Goal: Task Accomplishment & Management: Manage account settings

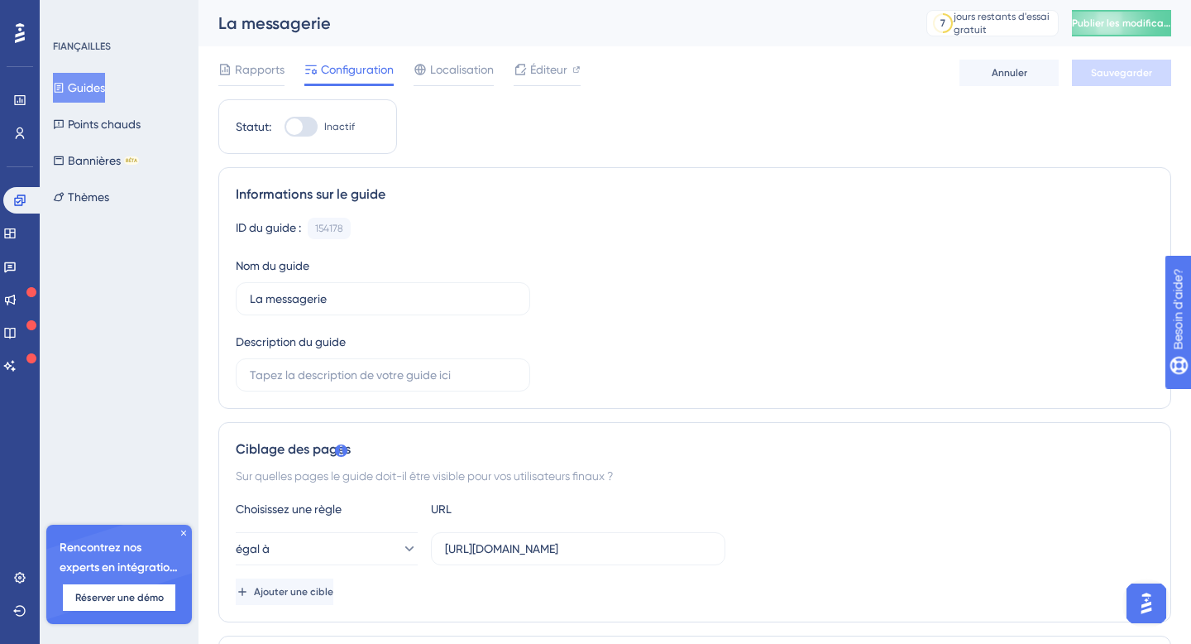
click at [294, 130] on div at bounding box center [294, 126] width 17 height 17
click at [285, 127] on input "Inactif" at bounding box center [284, 127] width 1 height 1
checkbox input "true"
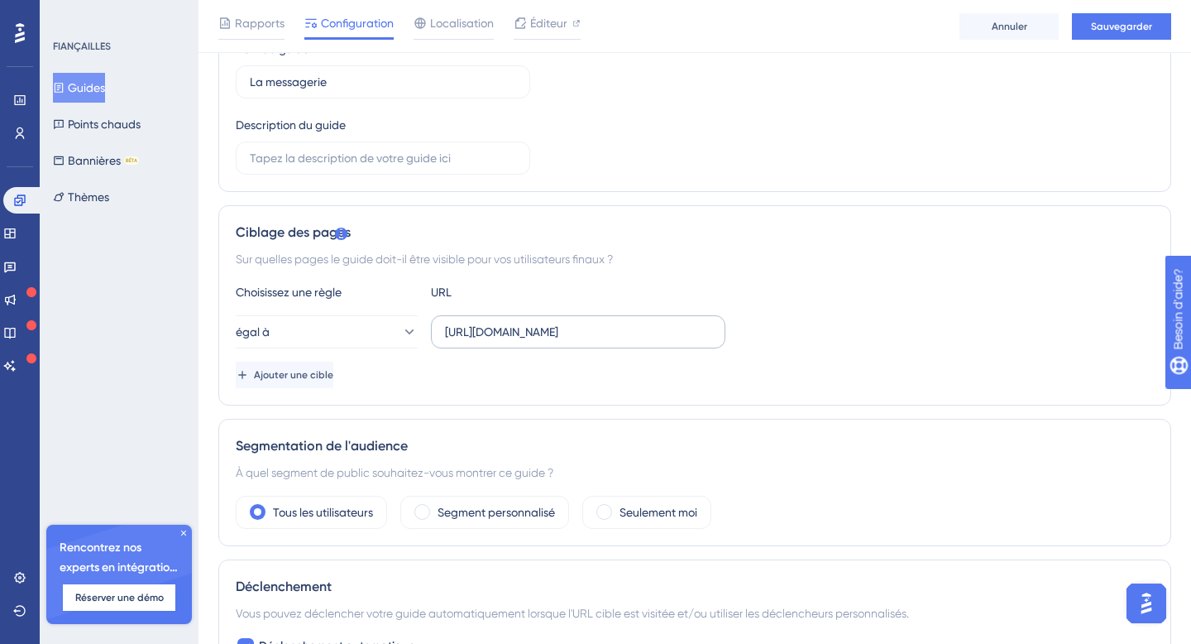
scroll to position [242, 0]
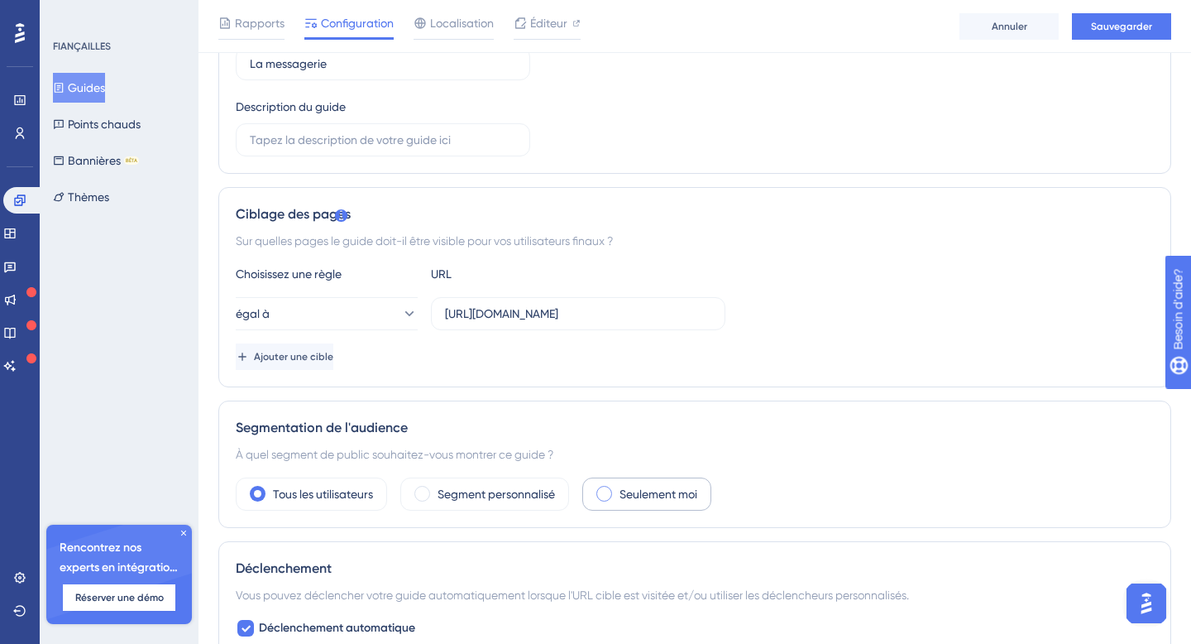
click at [611, 497] on span at bounding box center [605, 494] width 16 height 16
click at [617, 488] on input "radio" at bounding box center [617, 488] width 0 height 0
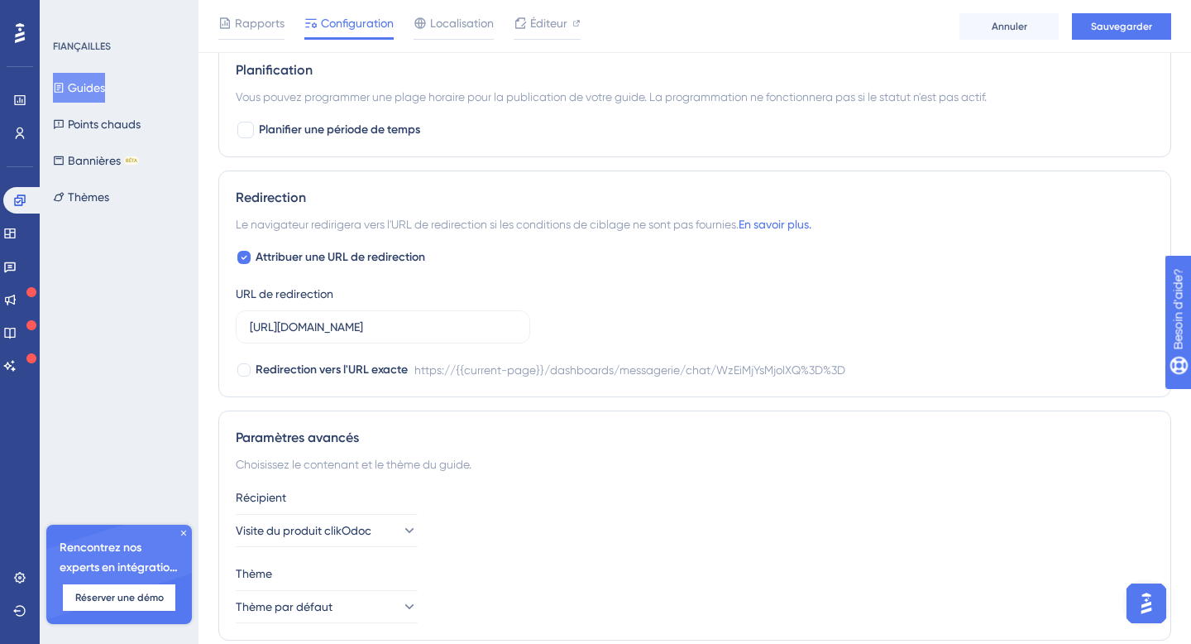
scroll to position [860, 0]
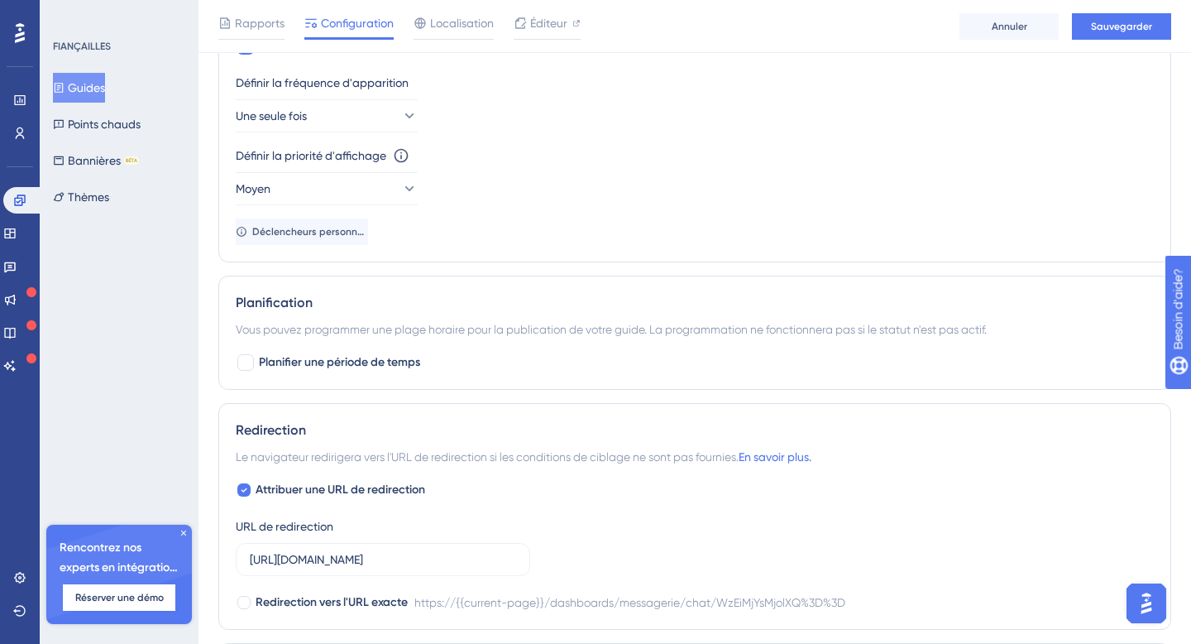
click at [345, 170] on div "Définir la priorité d'affichage Cette option définira la priorité d'affichage e…" at bounding box center [695, 176] width 918 height 60
click at [400, 121] on icon at bounding box center [408, 116] width 17 height 17
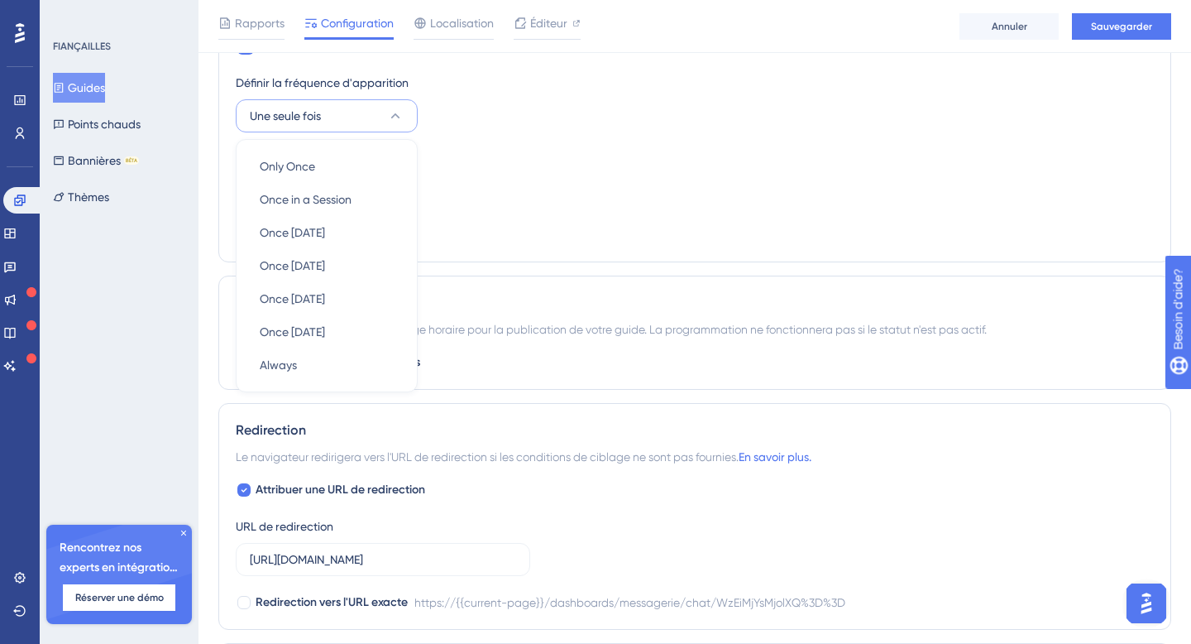
scroll to position [803, 0]
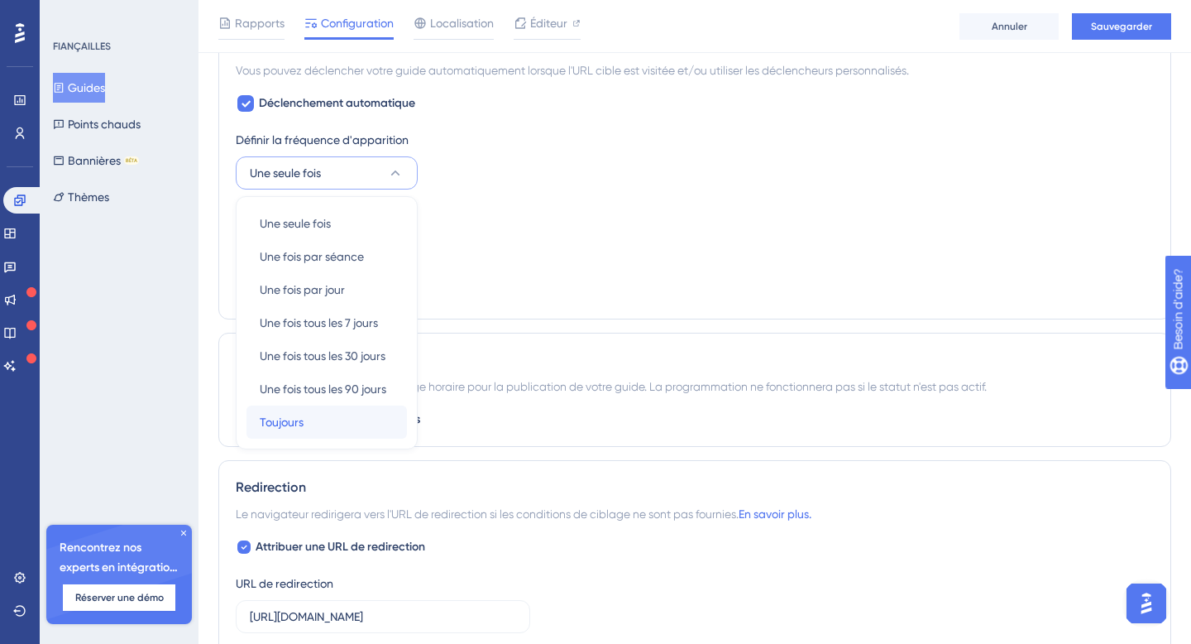
click at [298, 422] on font "Toujours" at bounding box center [282, 421] width 44 height 13
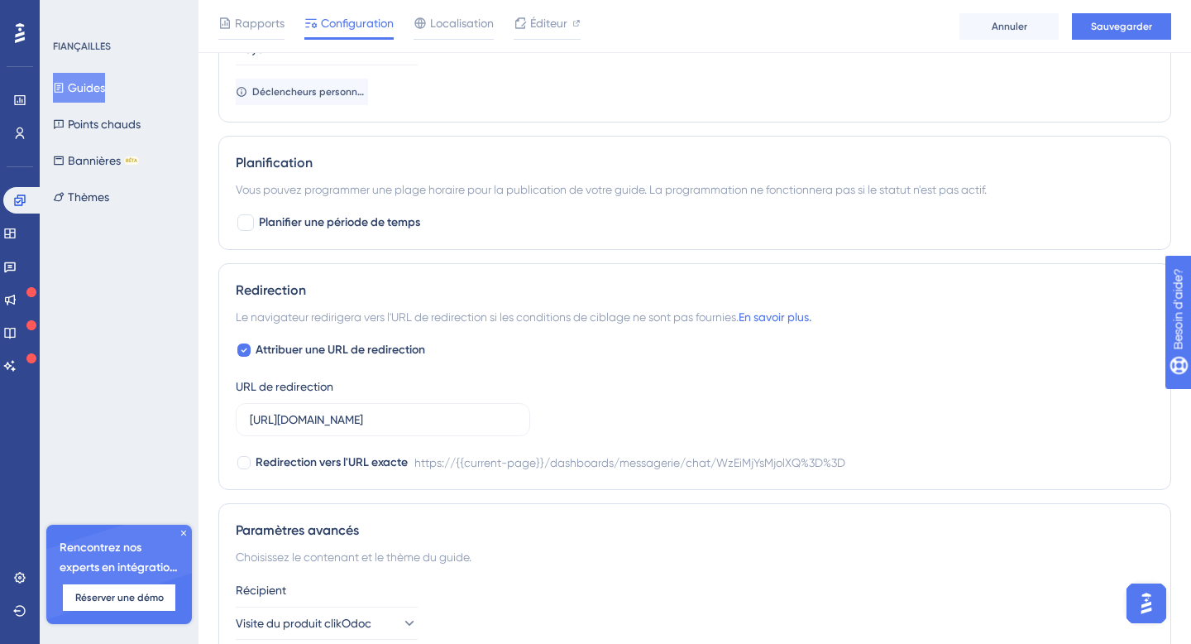
scroll to position [1327, 0]
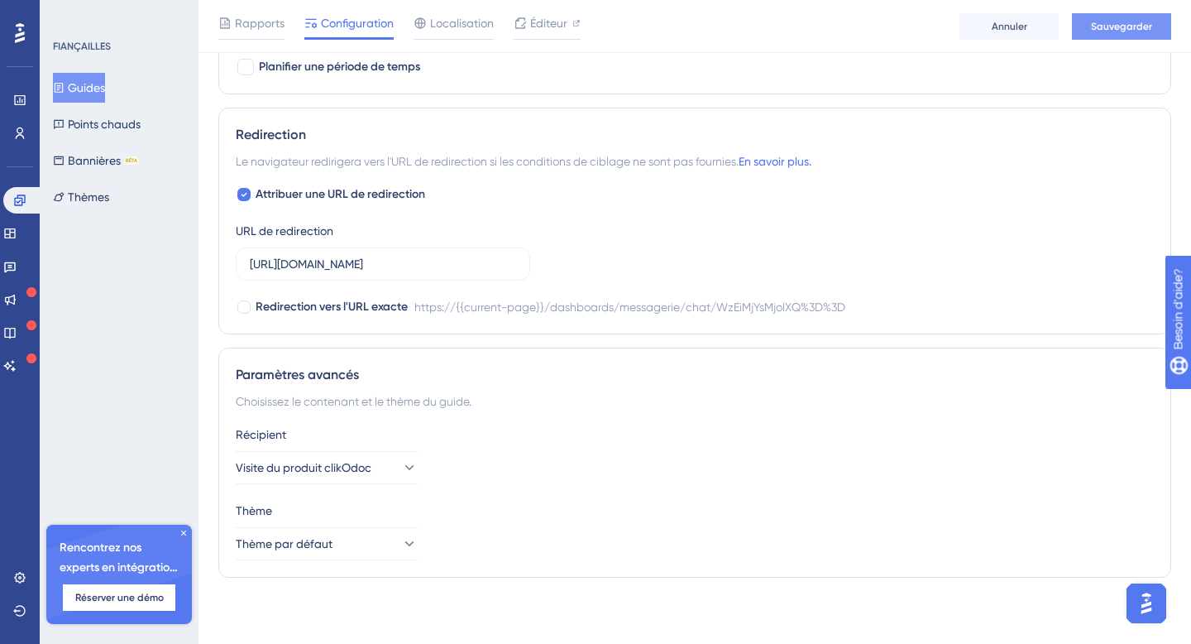
click at [1119, 33] on button "Sauvegarder" at bounding box center [1121, 26] width 99 height 26
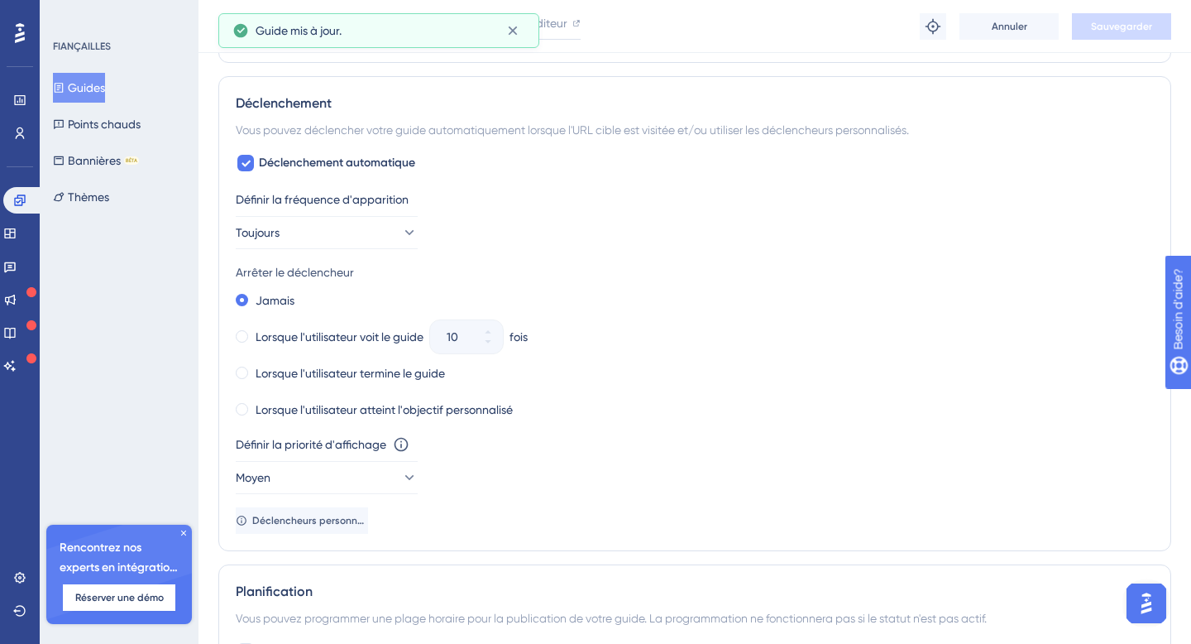
scroll to position [733, 0]
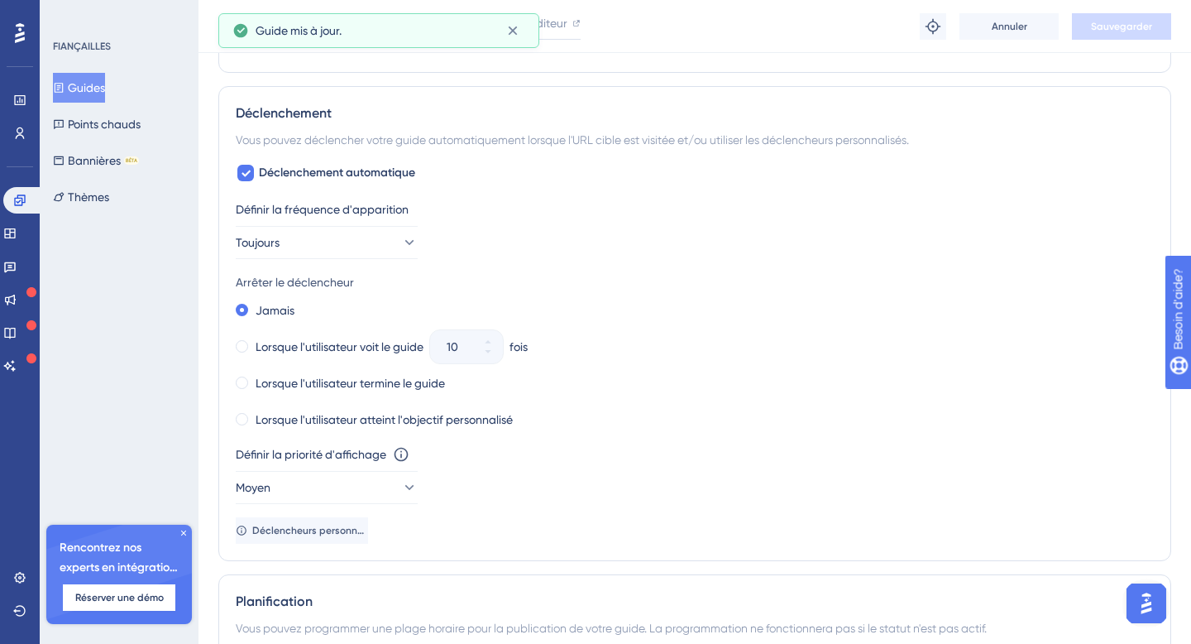
click at [96, 92] on font "Guides" at bounding box center [86, 87] width 37 height 13
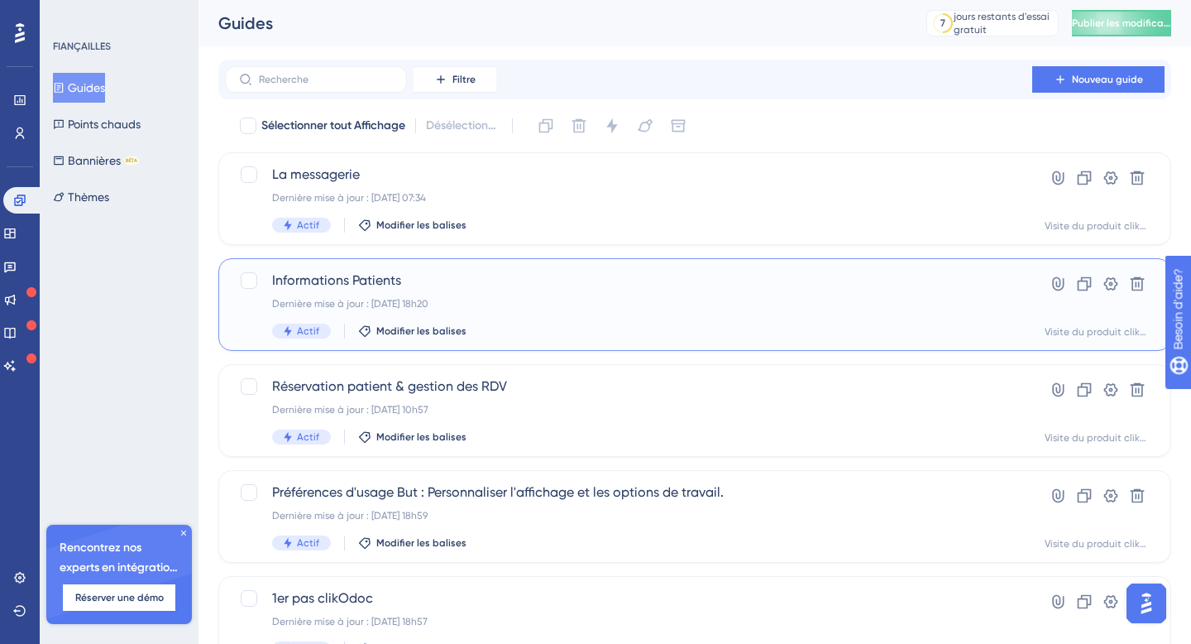
click at [517, 304] on div "Dernière mise à jour : [DATE] 18h20" at bounding box center [628, 303] width 713 height 13
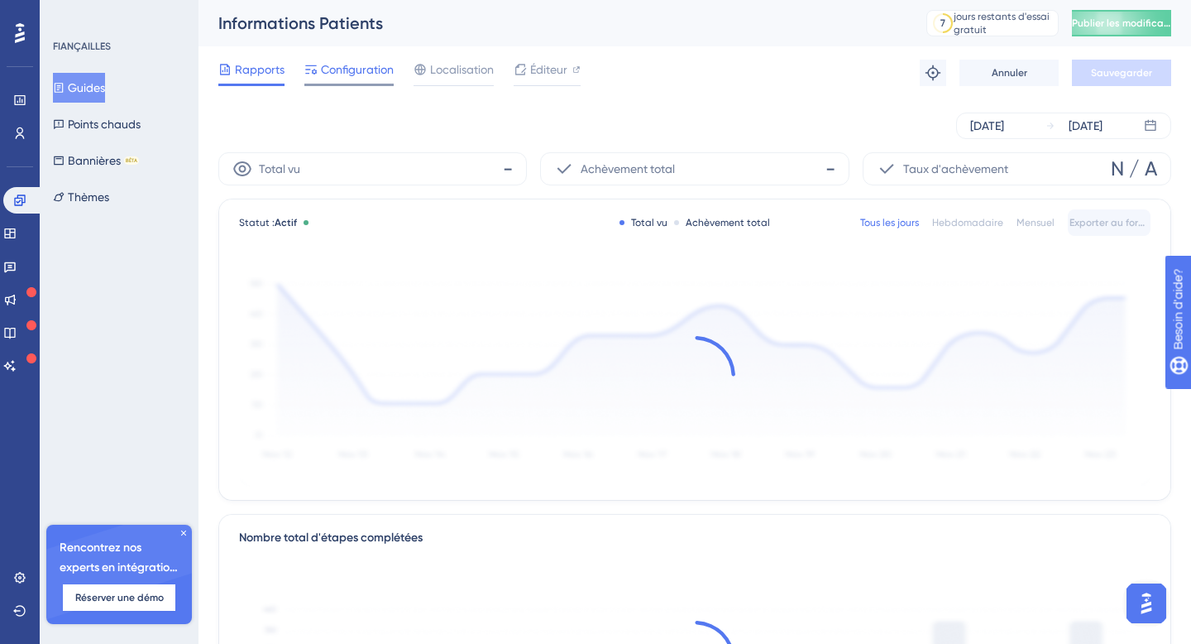
click at [353, 75] on font "Configuration" at bounding box center [357, 69] width 73 height 13
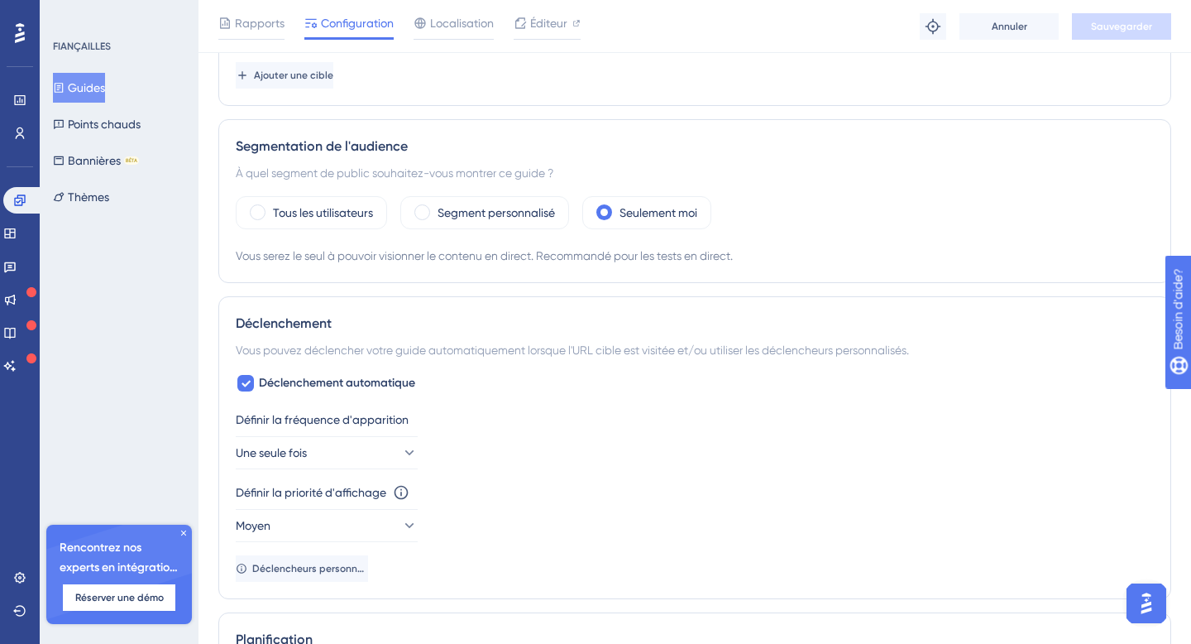
scroll to position [575, 0]
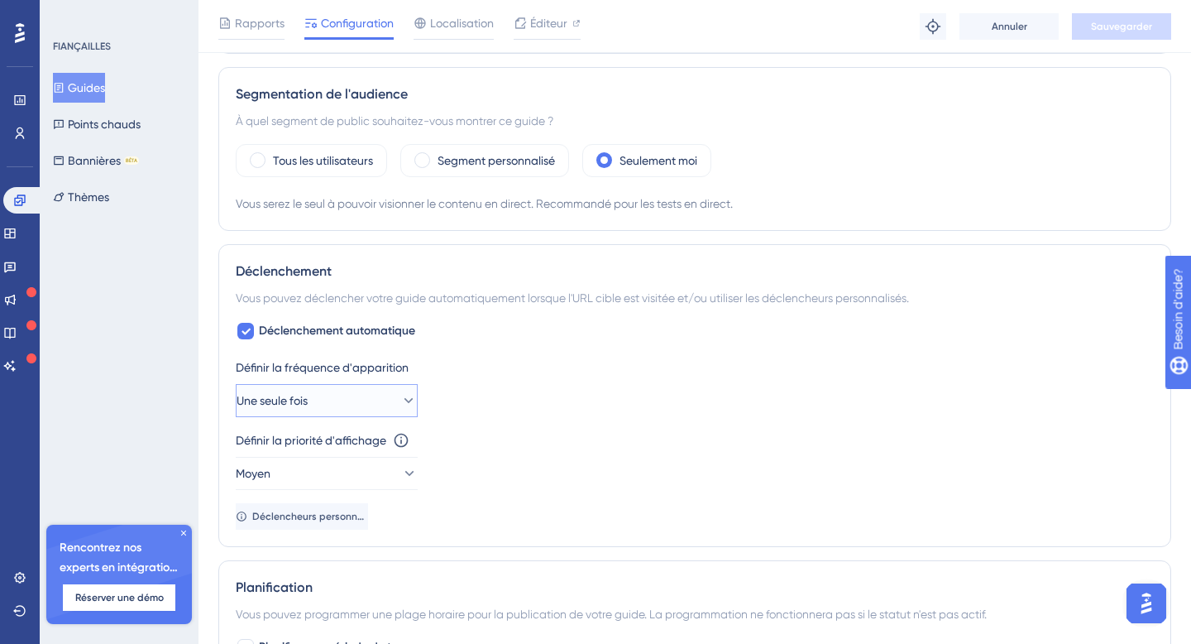
click at [400, 403] on icon at bounding box center [408, 400] width 17 height 17
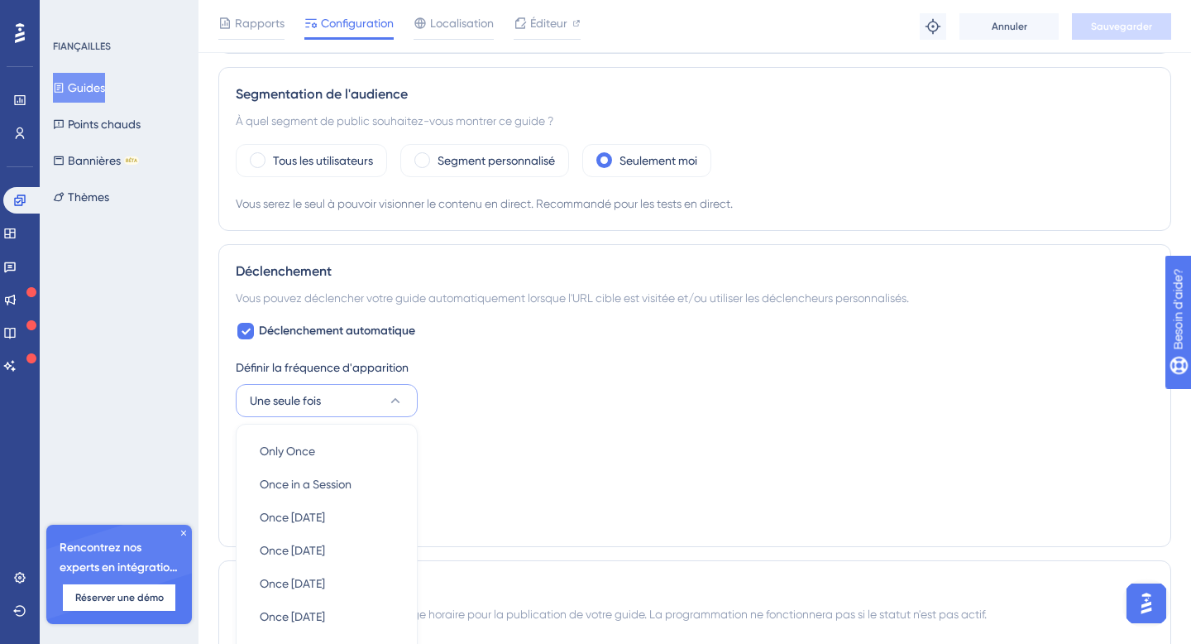
scroll to position [803, 0]
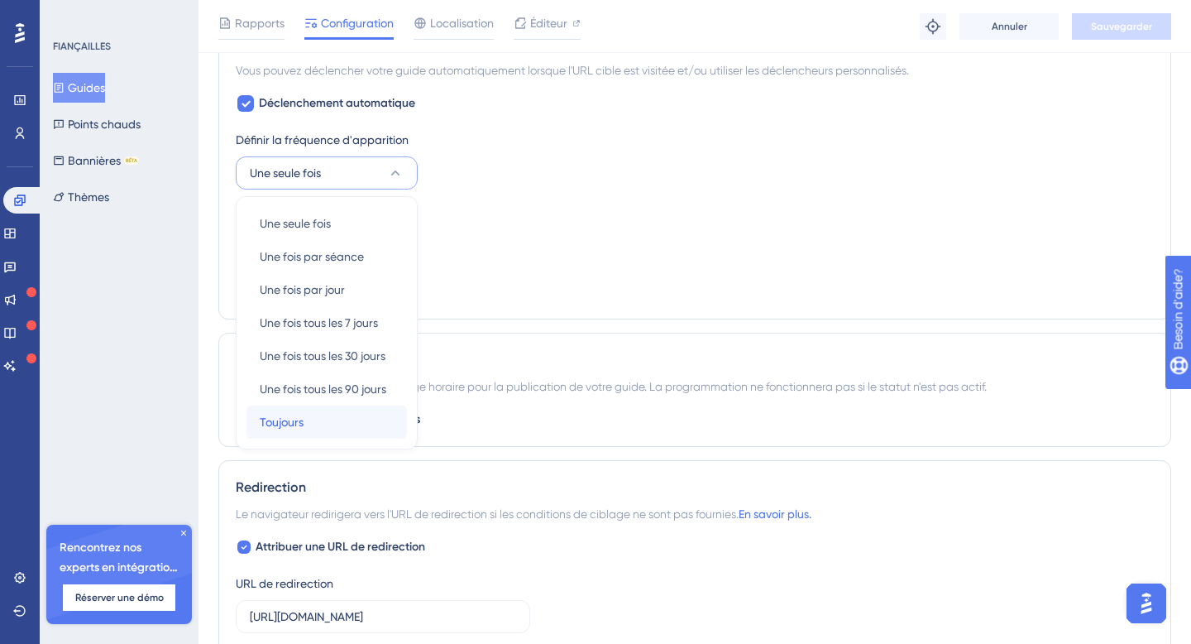
click at [337, 417] on div "Toujours Toujours" at bounding box center [327, 421] width 134 height 33
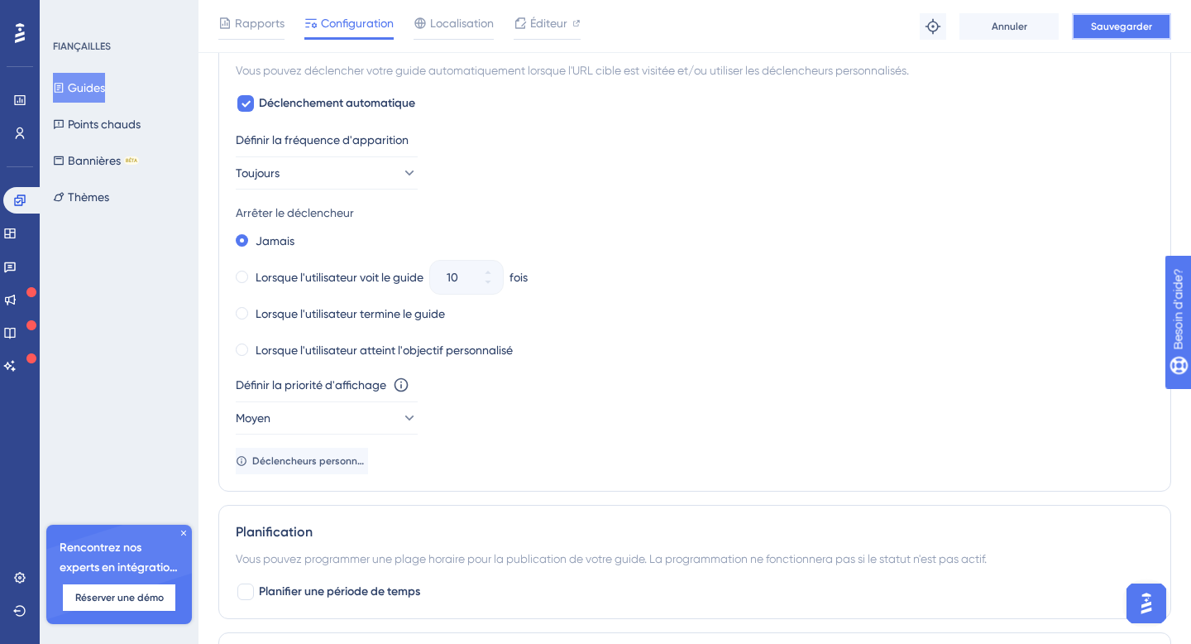
click at [1112, 29] on font "Sauvegarder" at bounding box center [1121, 27] width 61 height 12
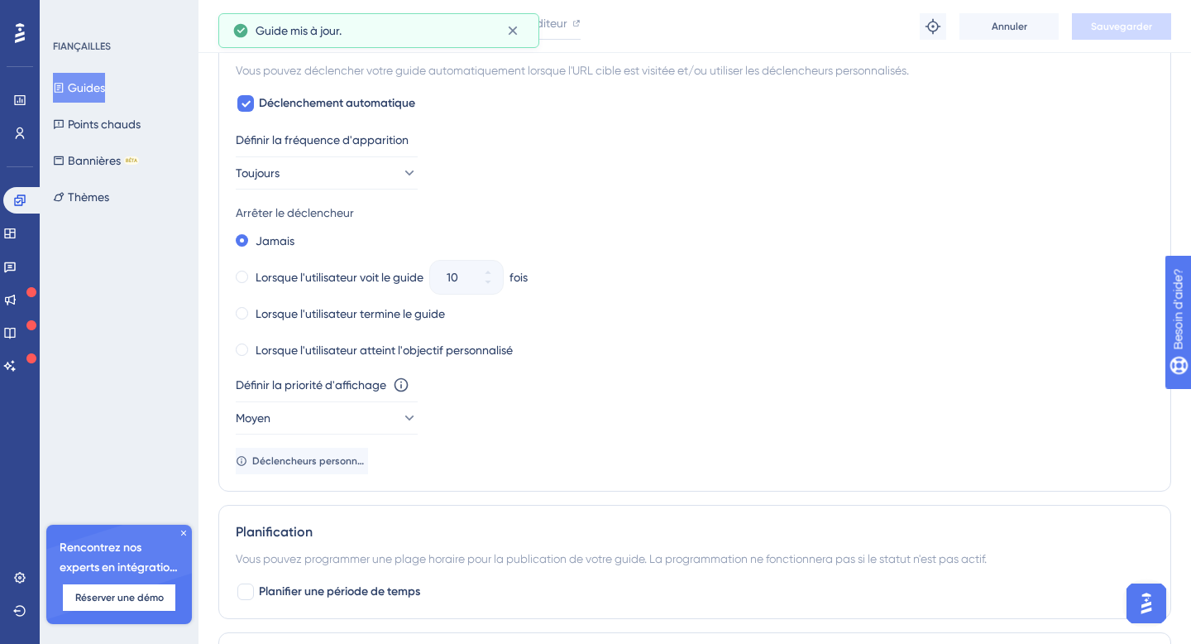
click at [93, 95] on font "Guides" at bounding box center [86, 88] width 37 height 20
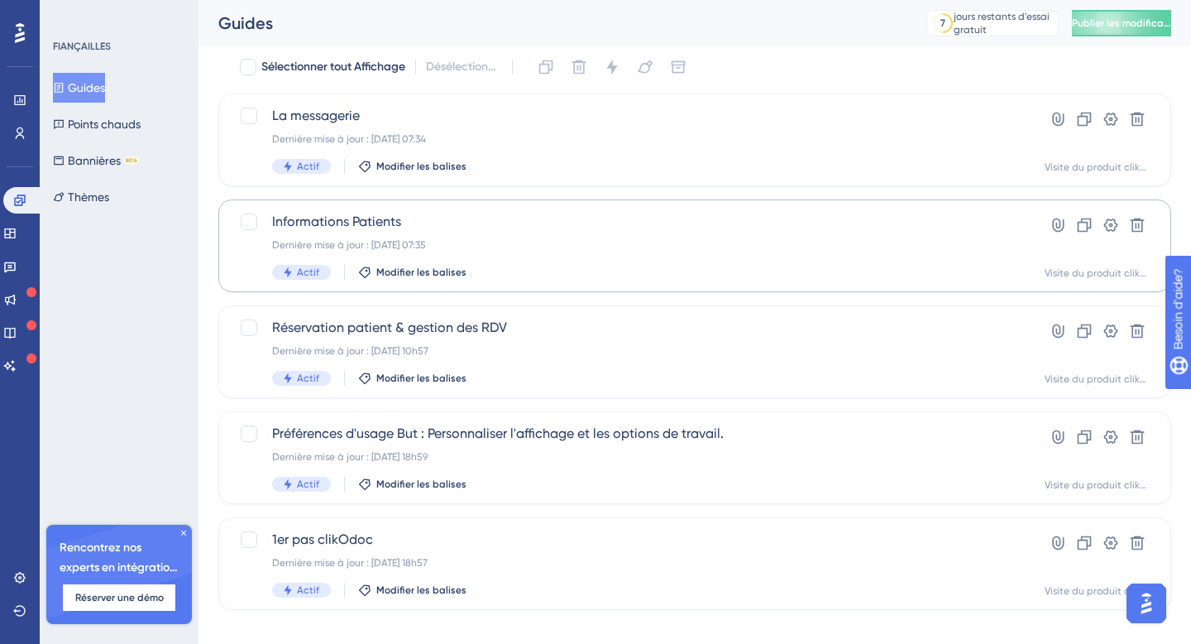
scroll to position [78, 0]
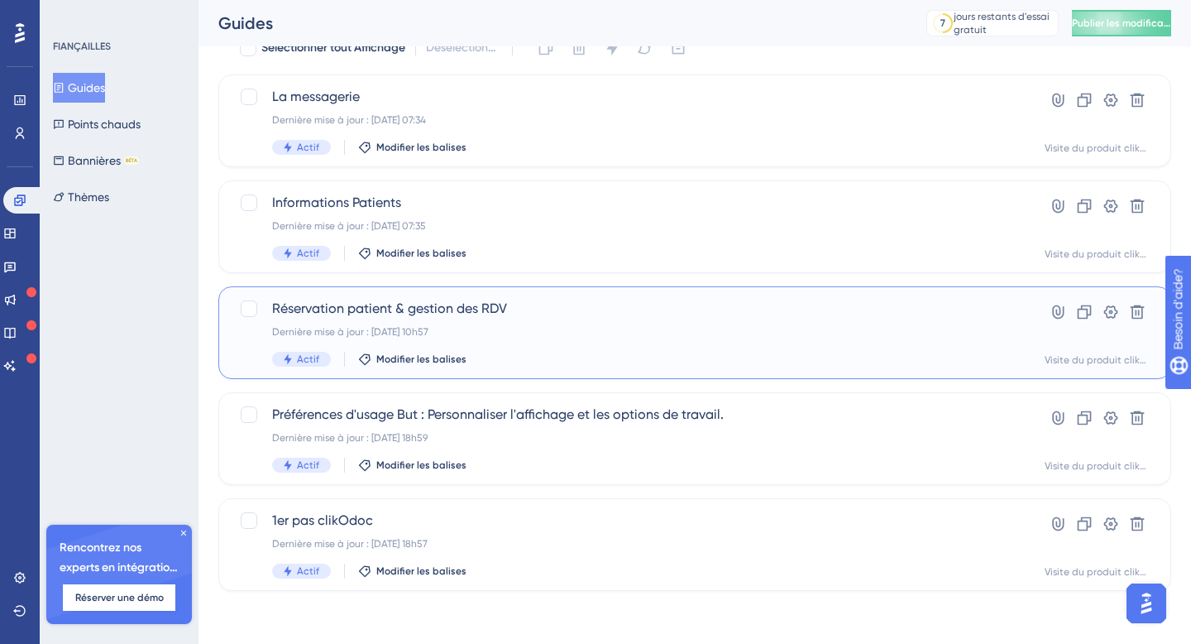
click at [331, 317] on span "Réservation patient & gestion des RDV" at bounding box center [628, 309] width 713 height 20
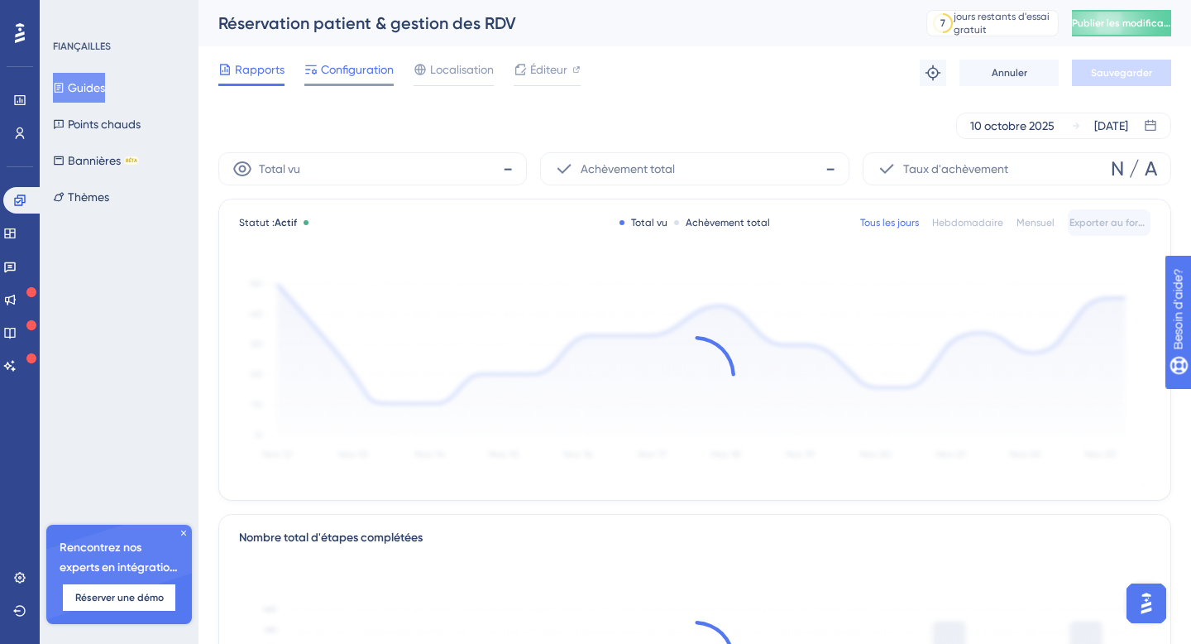
click at [347, 75] on font "Configuration" at bounding box center [357, 69] width 73 height 13
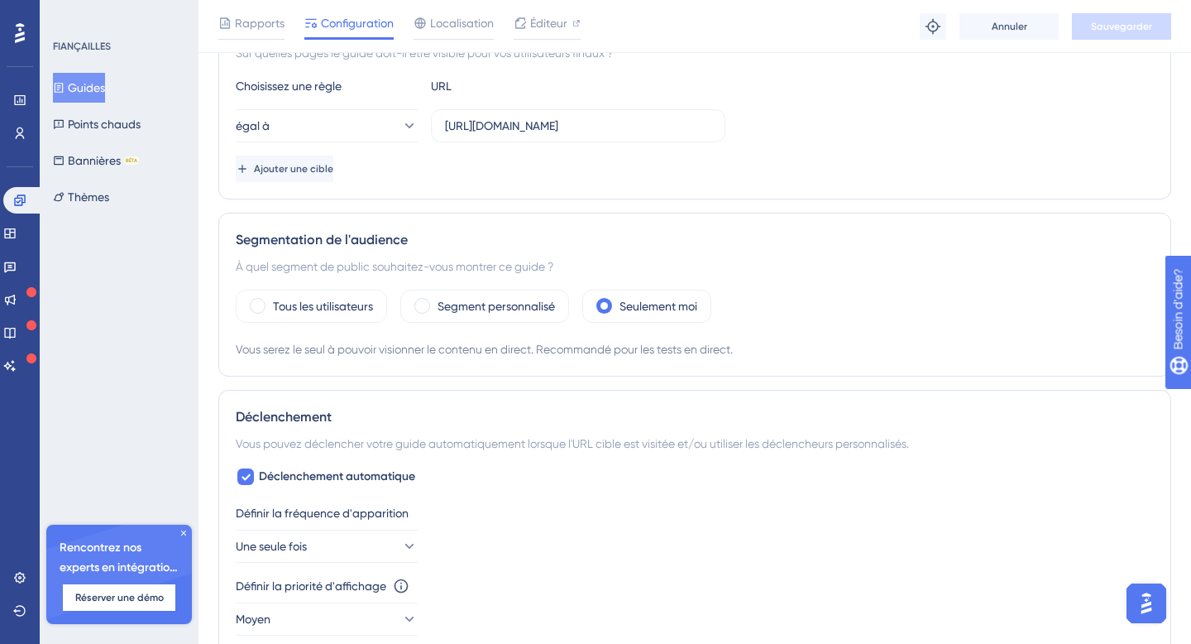
scroll to position [437, 0]
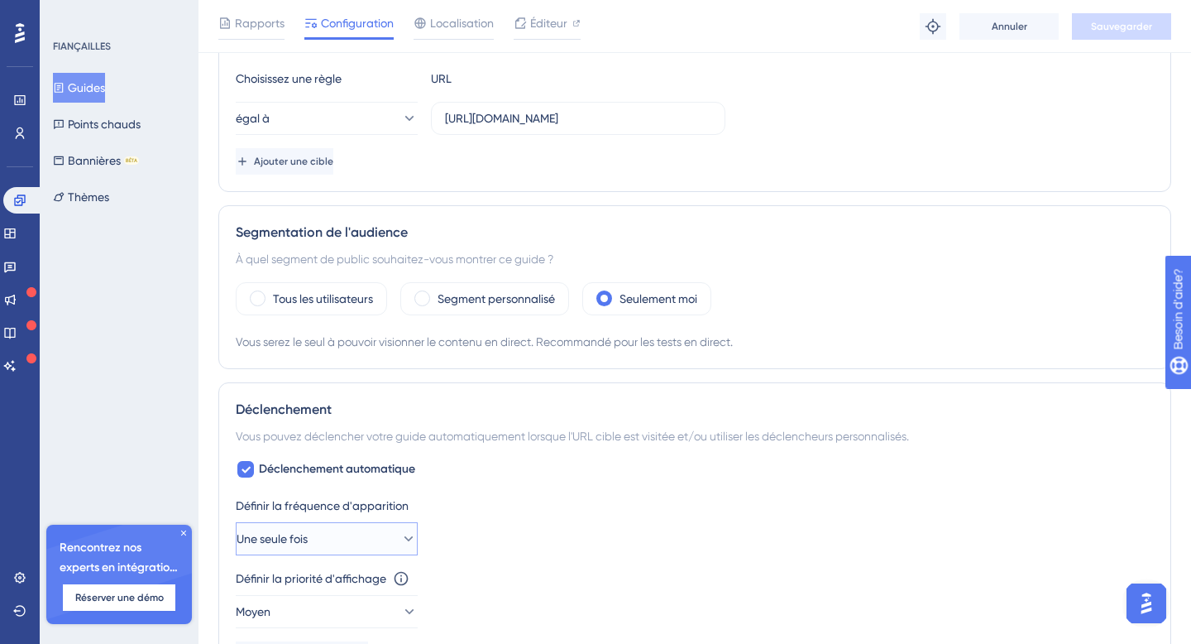
click at [383, 539] on button "Une seule fois" at bounding box center [327, 538] width 182 height 33
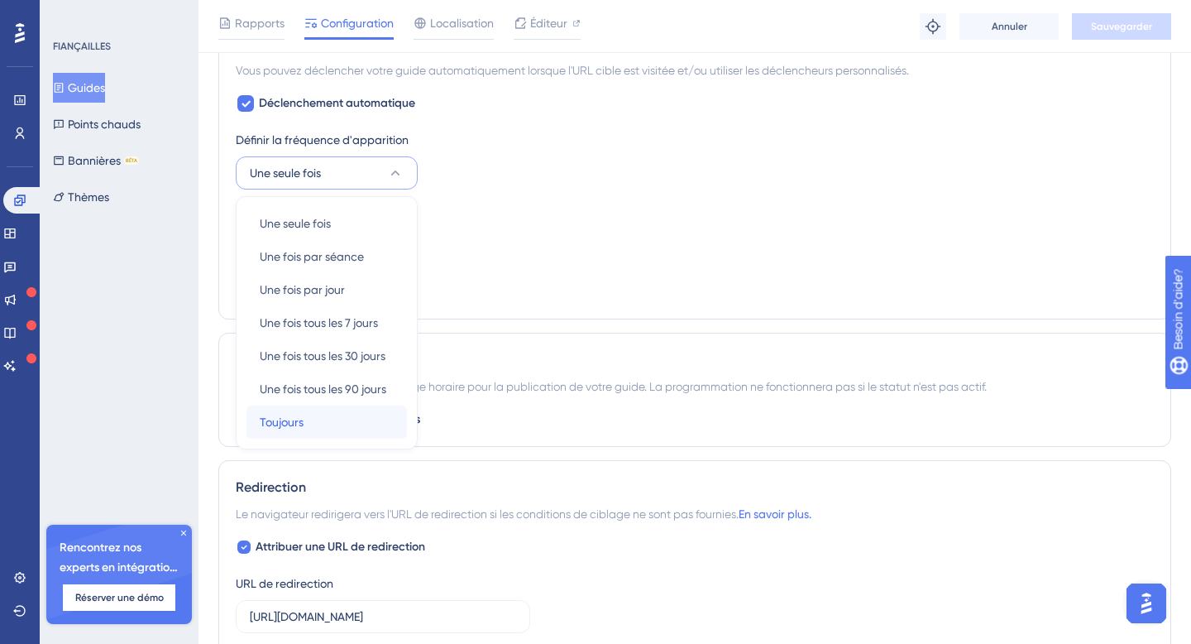
click at [345, 427] on div "Toujours Toujours" at bounding box center [327, 421] width 134 height 33
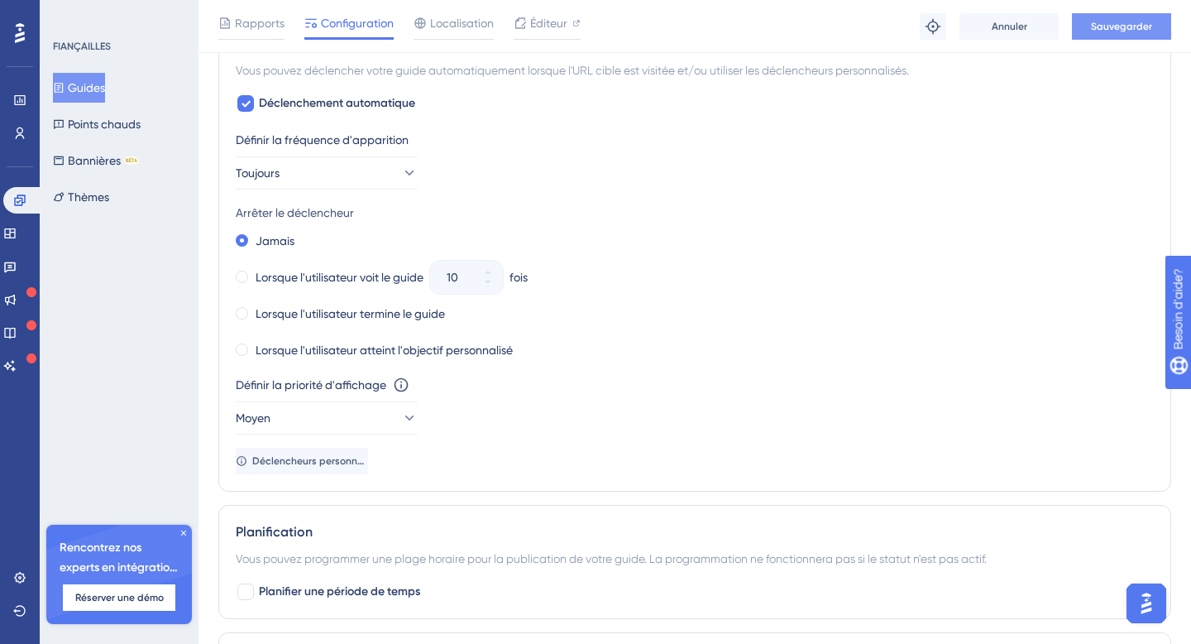
click at [1118, 26] on font "Sauvegarder" at bounding box center [1121, 27] width 61 height 12
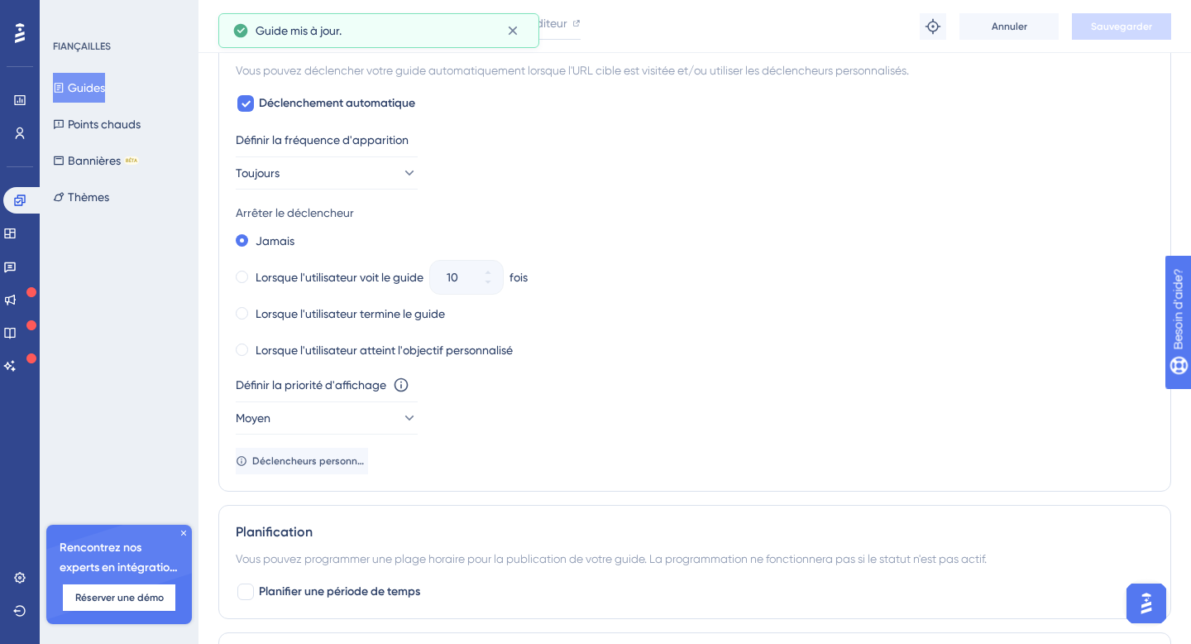
click at [93, 88] on font "Guides" at bounding box center [86, 87] width 37 height 13
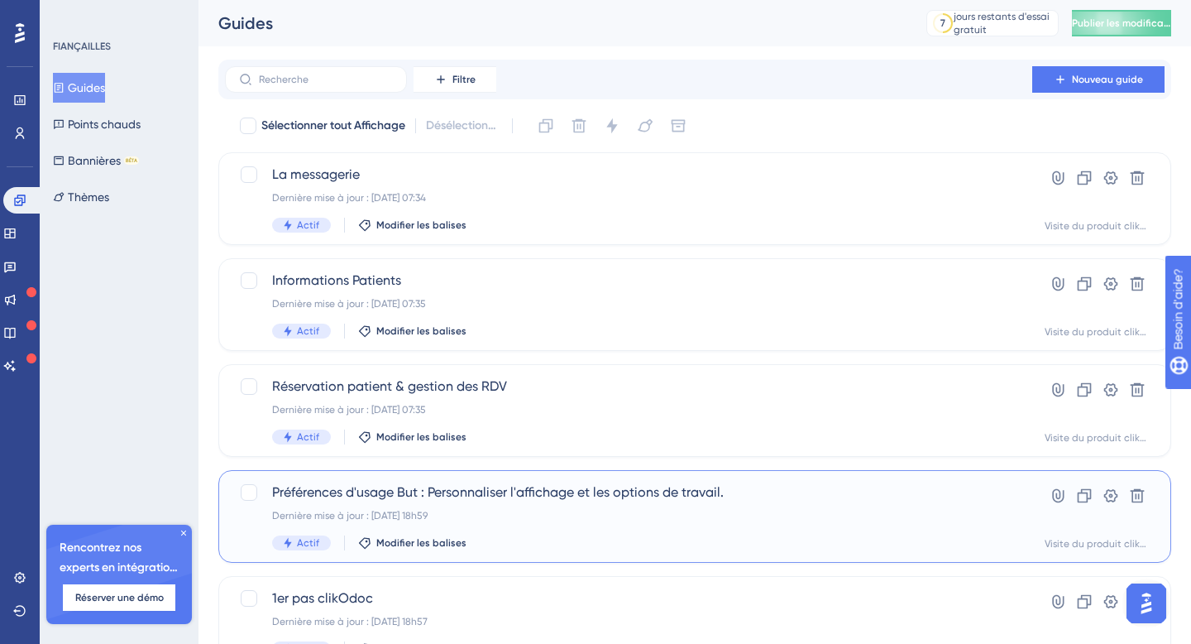
click at [375, 521] on div "Dernière mise à jour : [DATE] 18h59" at bounding box center [628, 515] width 713 height 13
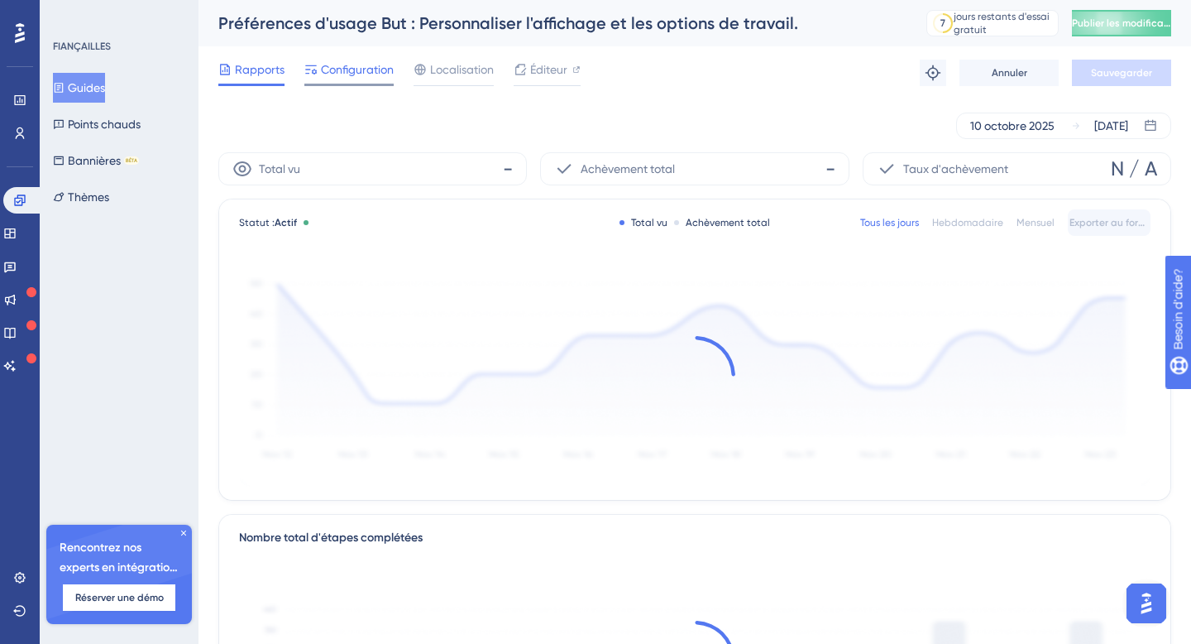
click at [366, 69] on font "Configuration" at bounding box center [357, 69] width 73 height 13
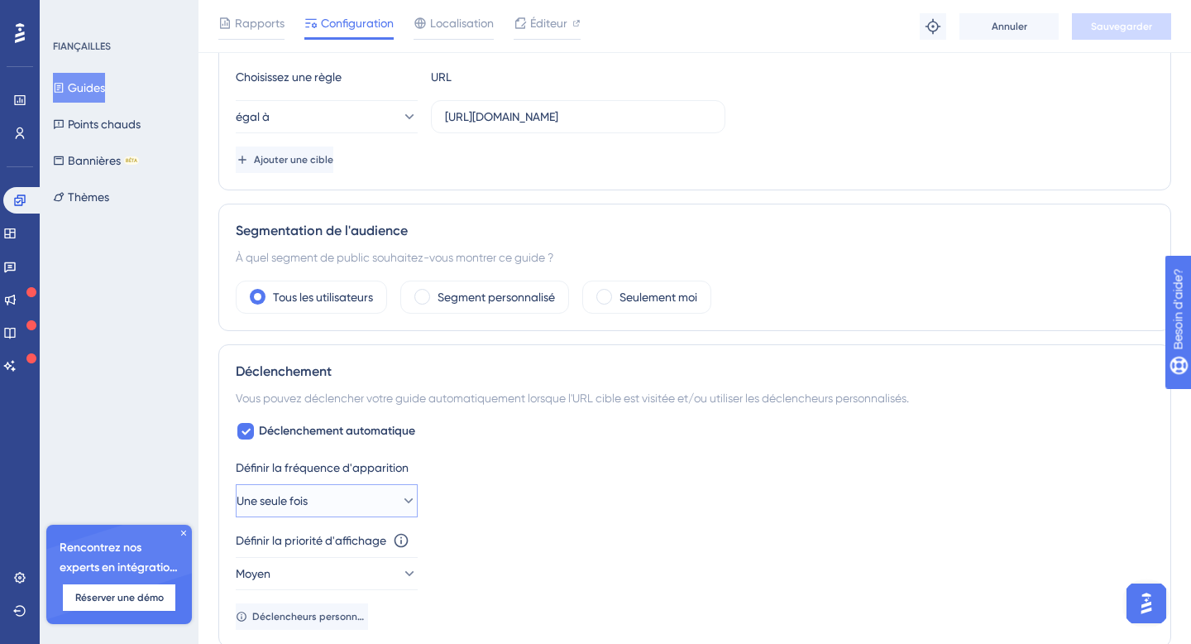
click at [362, 502] on button "Une seule fois" at bounding box center [327, 500] width 182 height 33
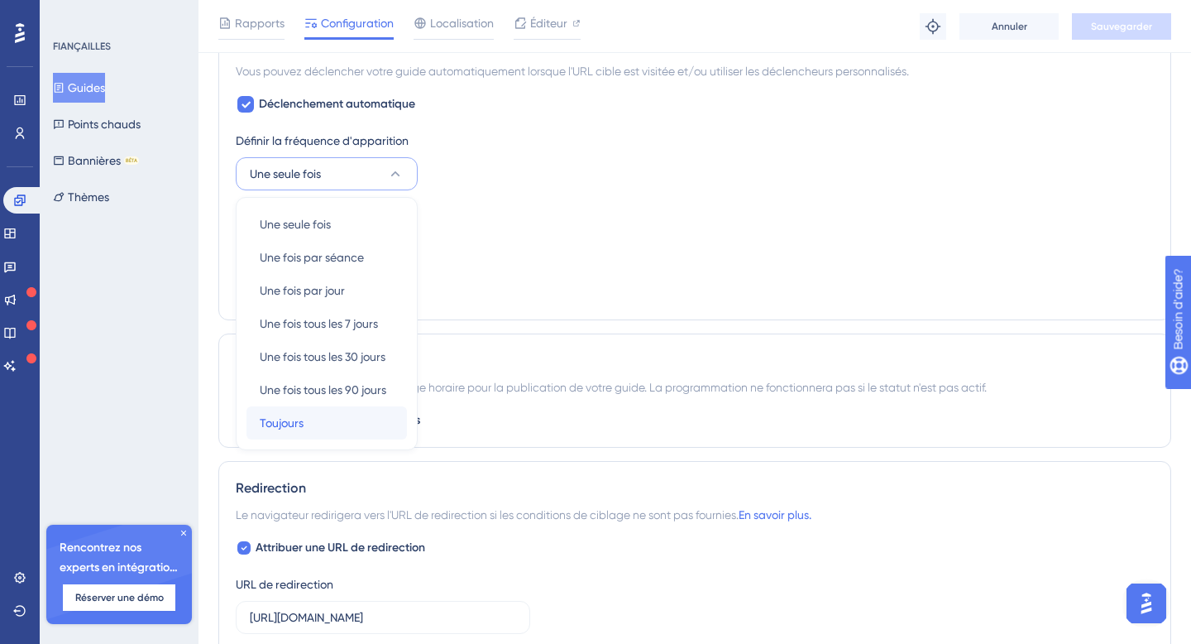
click at [337, 419] on div "Toujours Toujours" at bounding box center [327, 422] width 134 height 33
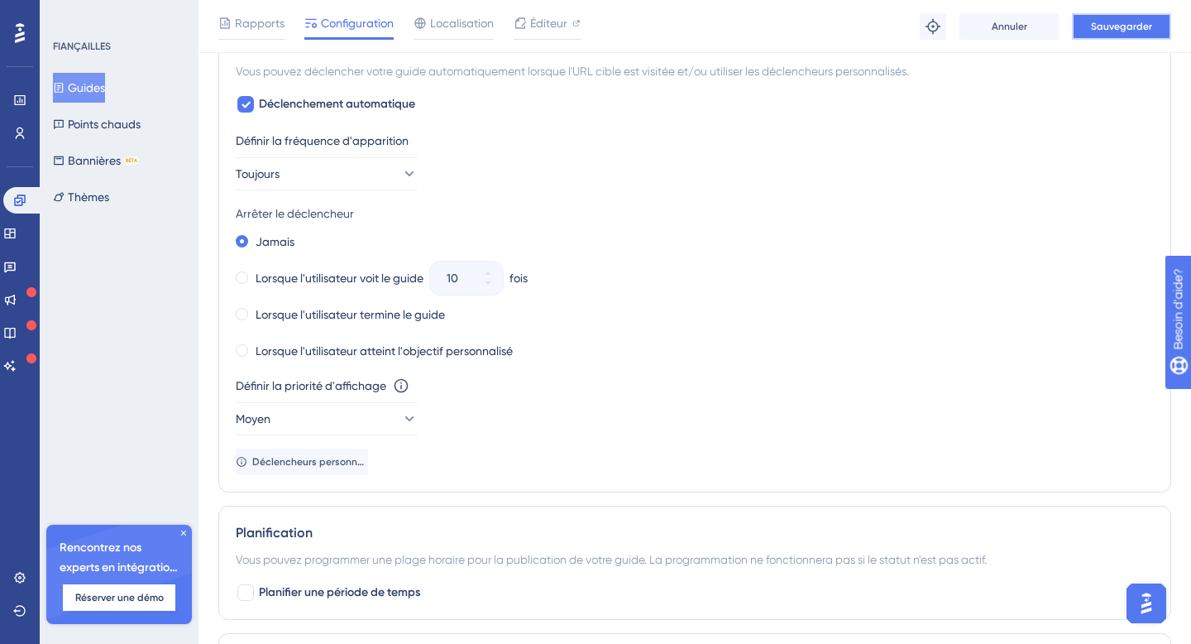
click at [1127, 30] on font "Sauvegarder" at bounding box center [1121, 27] width 61 height 12
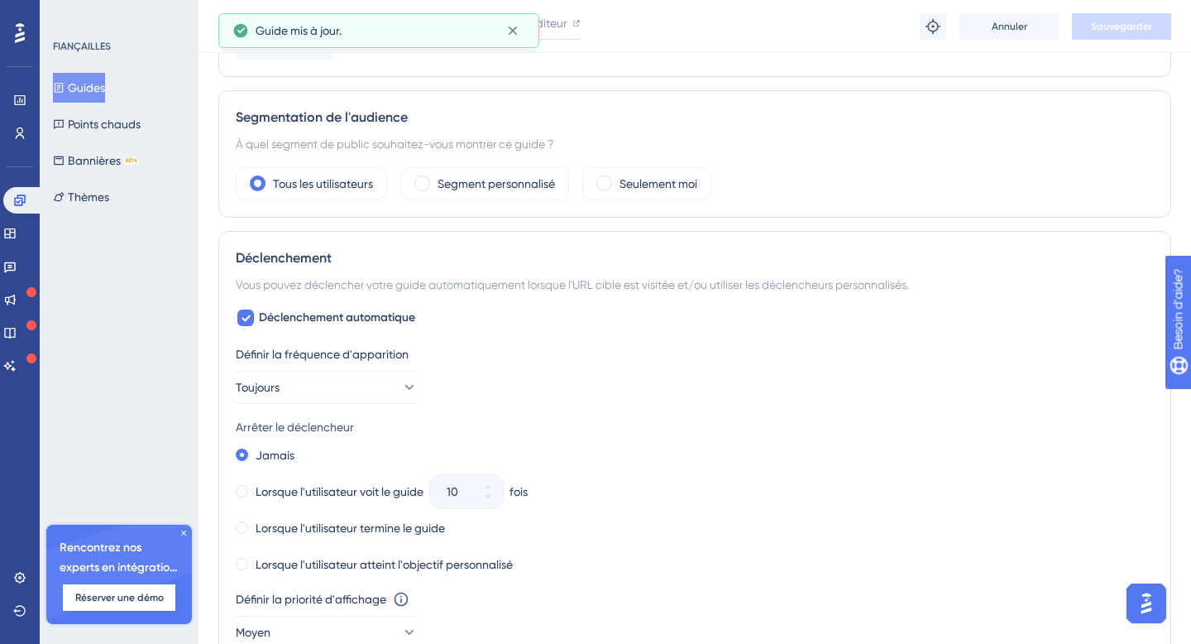
scroll to position [0, 0]
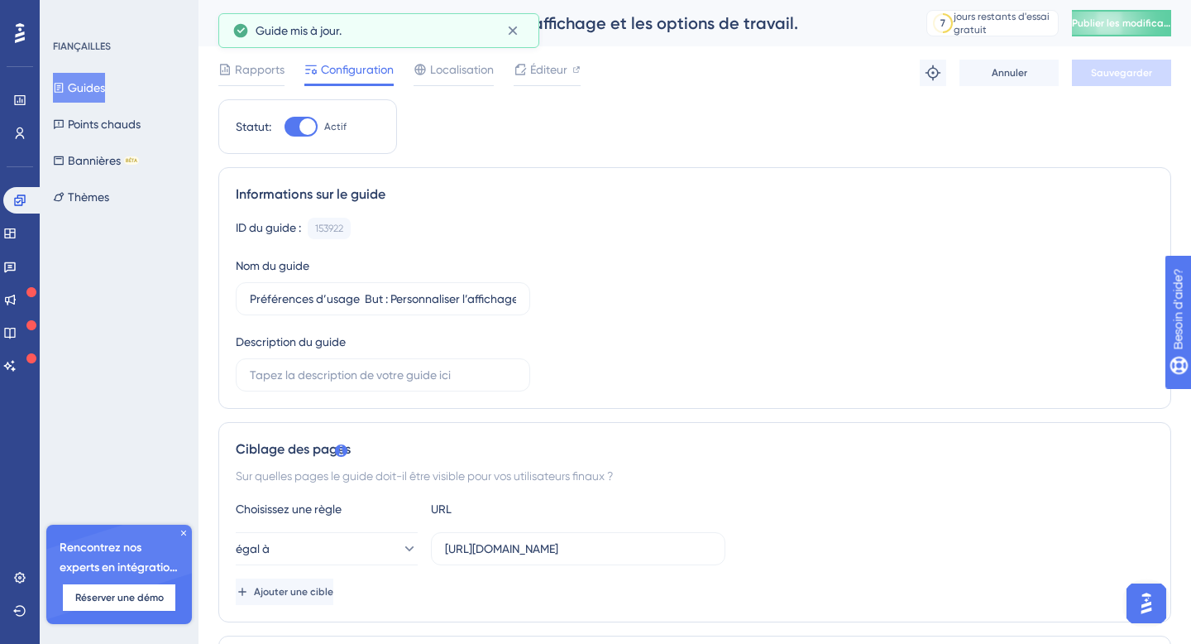
click at [102, 88] on font "Guides" at bounding box center [86, 87] width 37 height 13
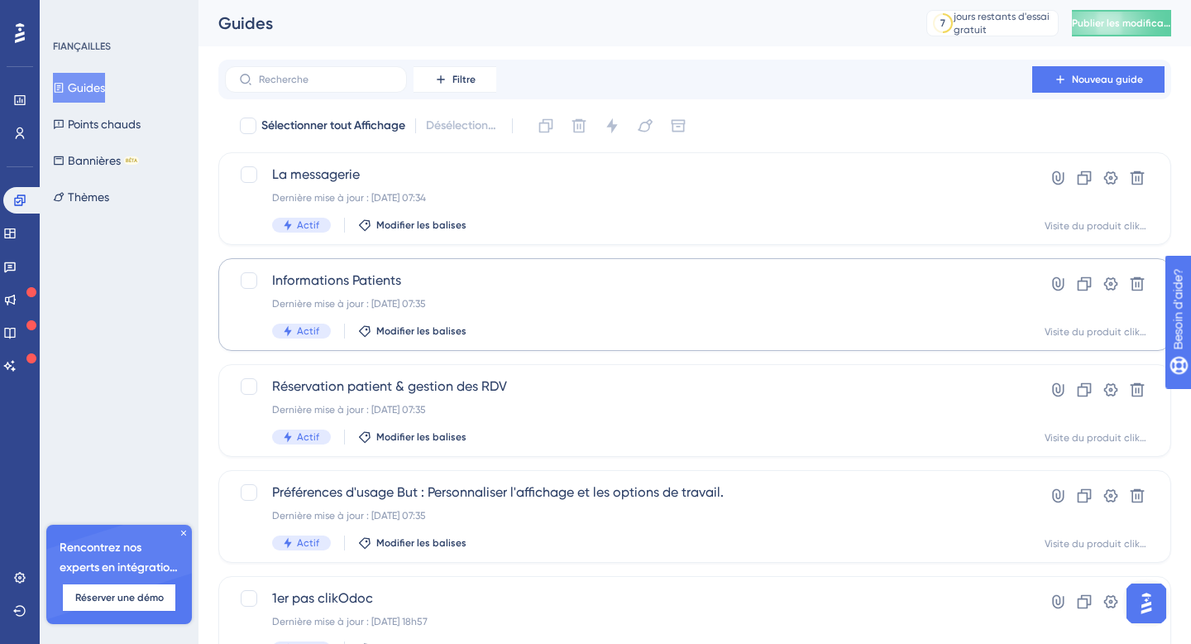
scroll to position [78, 0]
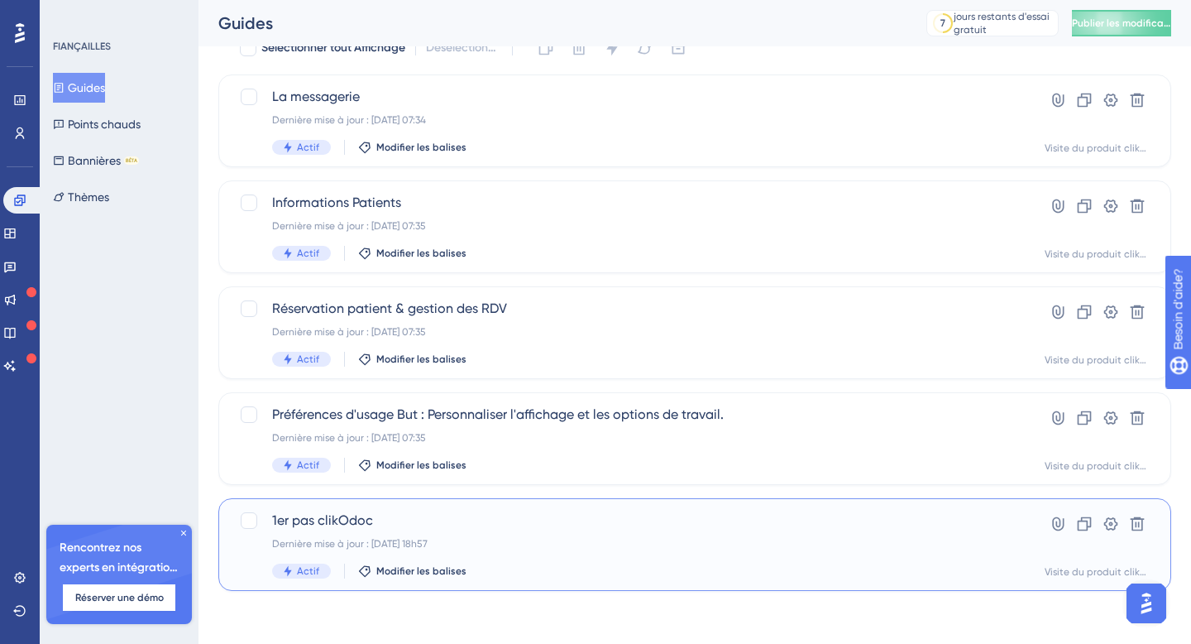
click at [424, 521] on span "1er pas clikOdoc" at bounding box center [628, 520] width 713 height 20
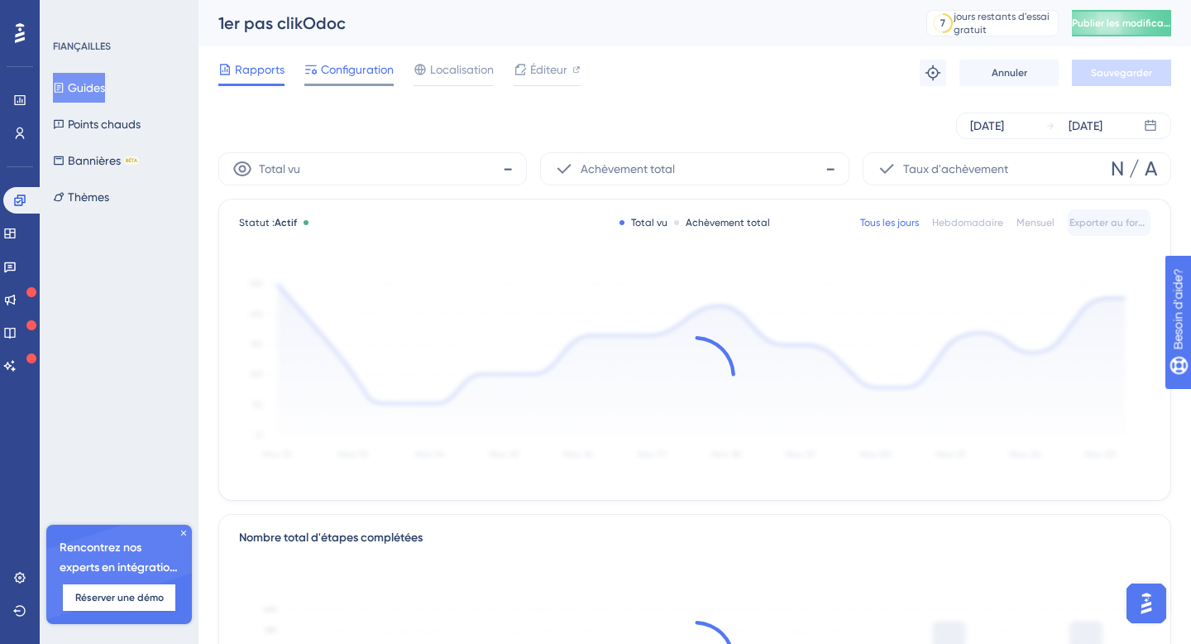
click at [344, 75] on font "Configuration" at bounding box center [357, 69] width 73 height 13
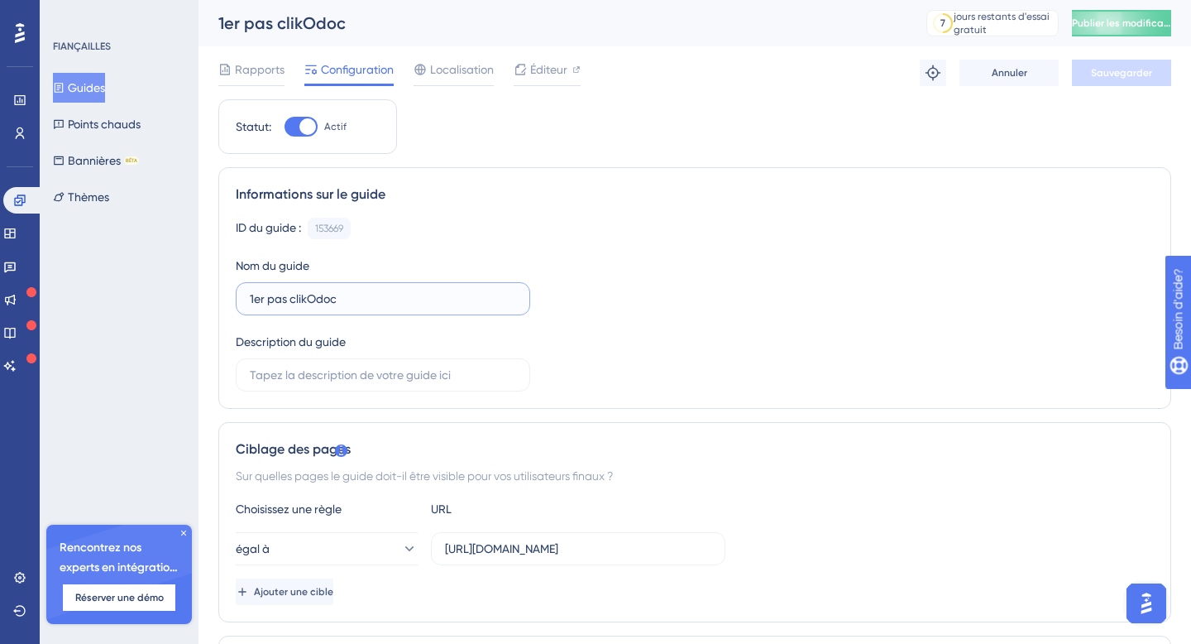
drag, startPoint x: 353, startPoint y: 301, endPoint x: 207, endPoint y: 294, distance: 146.6
click at [321, 301] on input "Paramétrage de base" at bounding box center [383, 299] width 266 height 18
click at [429, 299] on input "Paramétrage de base" at bounding box center [383, 299] width 266 height 18
click at [319, 300] on input "Paramétrage de base" at bounding box center [383, 299] width 266 height 18
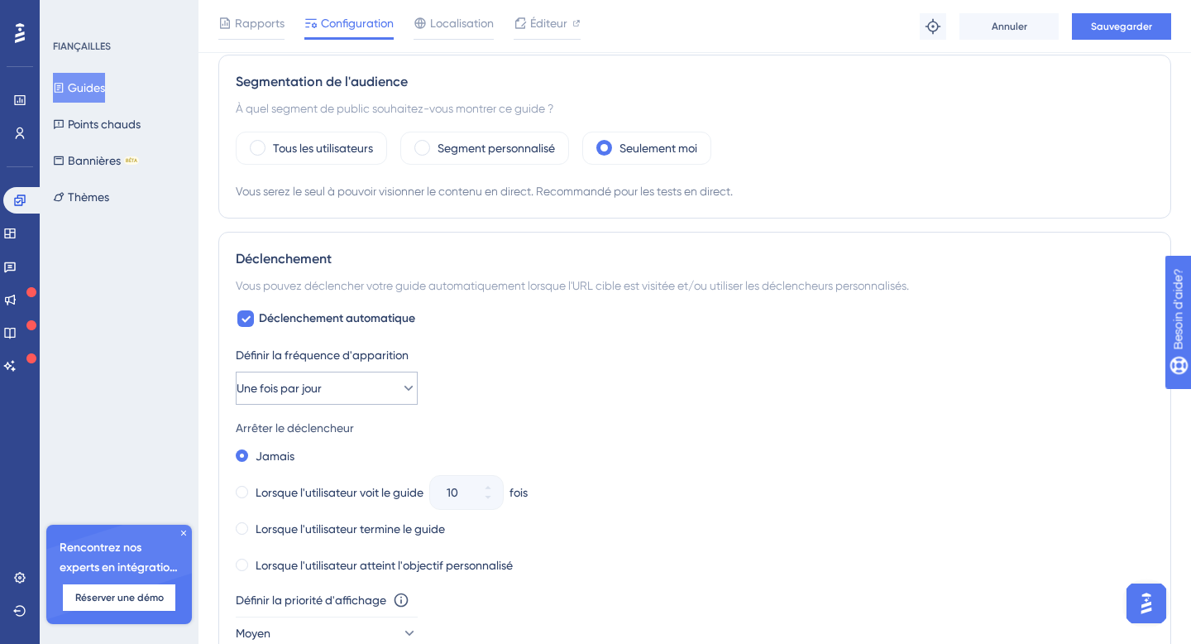
type input "Paramétrages de base"
click at [377, 384] on button "Une fois par jour" at bounding box center [327, 387] width 182 height 33
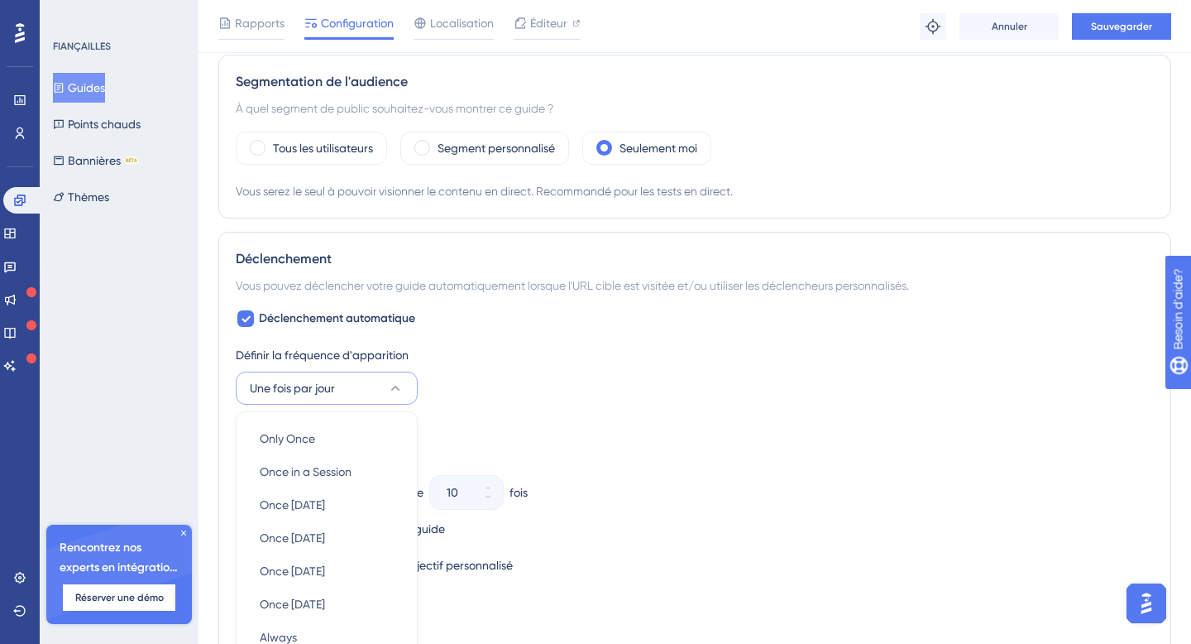
scroll to position [801, 0]
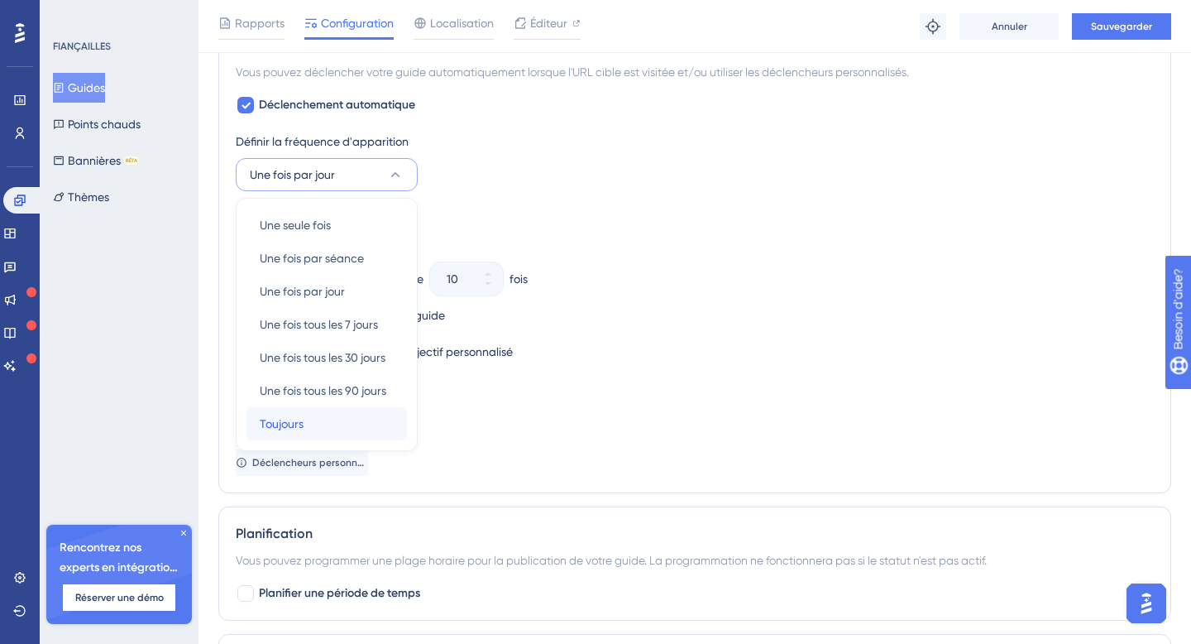
click at [315, 416] on div "Toujours Toujours" at bounding box center [327, 423] width 134 height 33
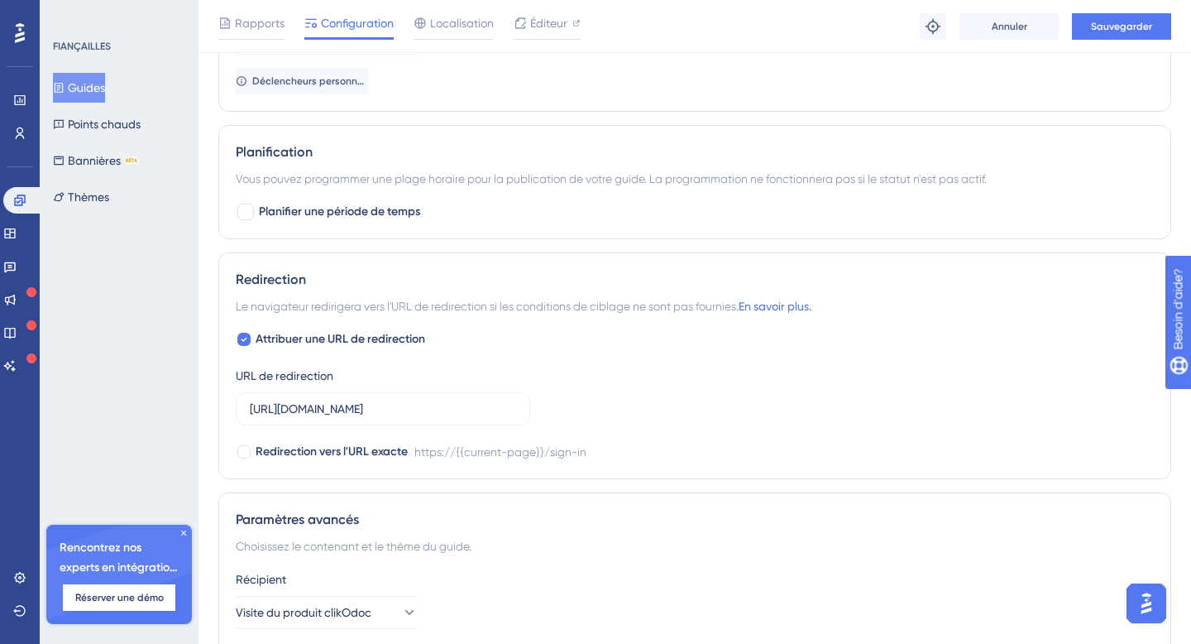
scroll to position [1327, 0]
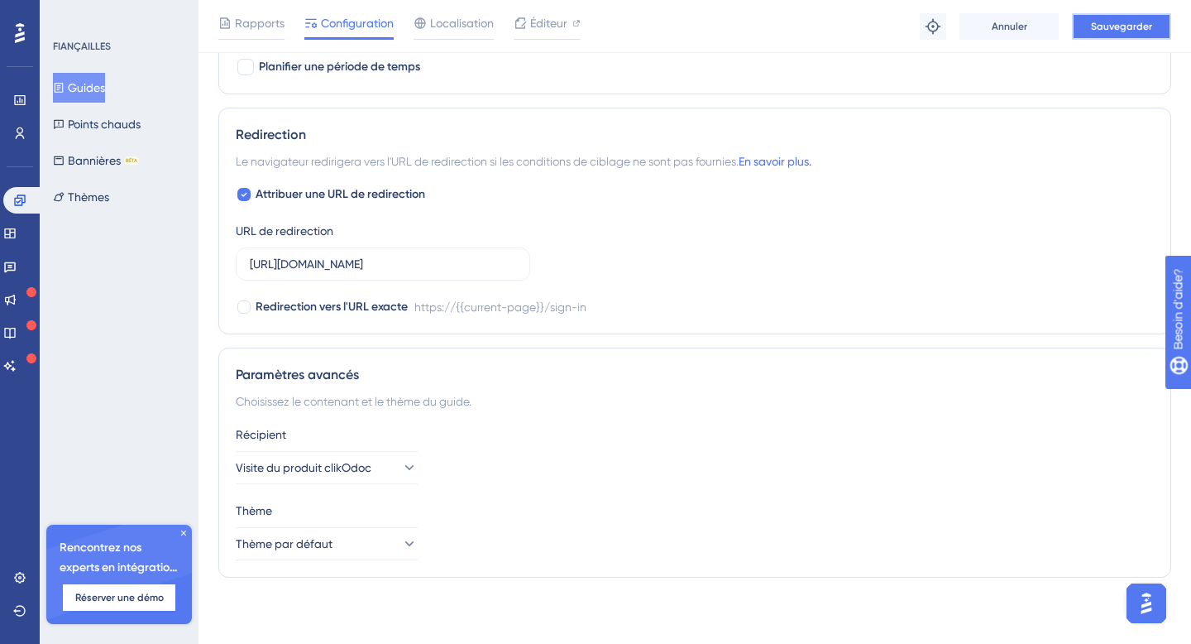
click at [1125, 31] on font "Sauvegarder" at bounding box center [1121, 27] width 61 height 12
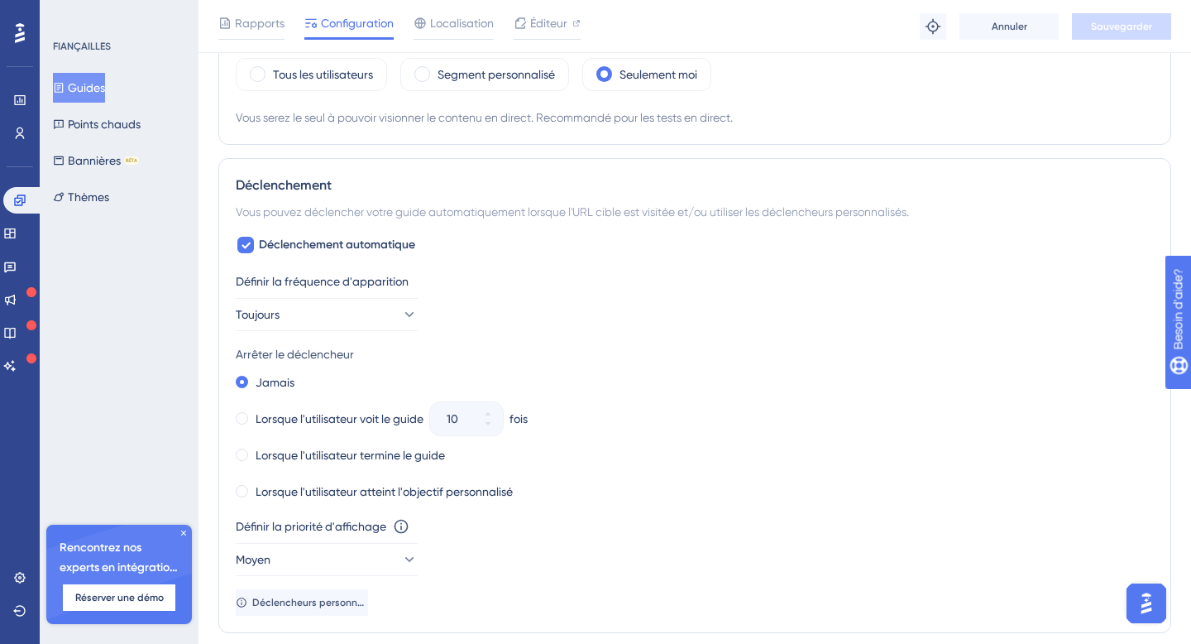
scroll to position [371, 0]
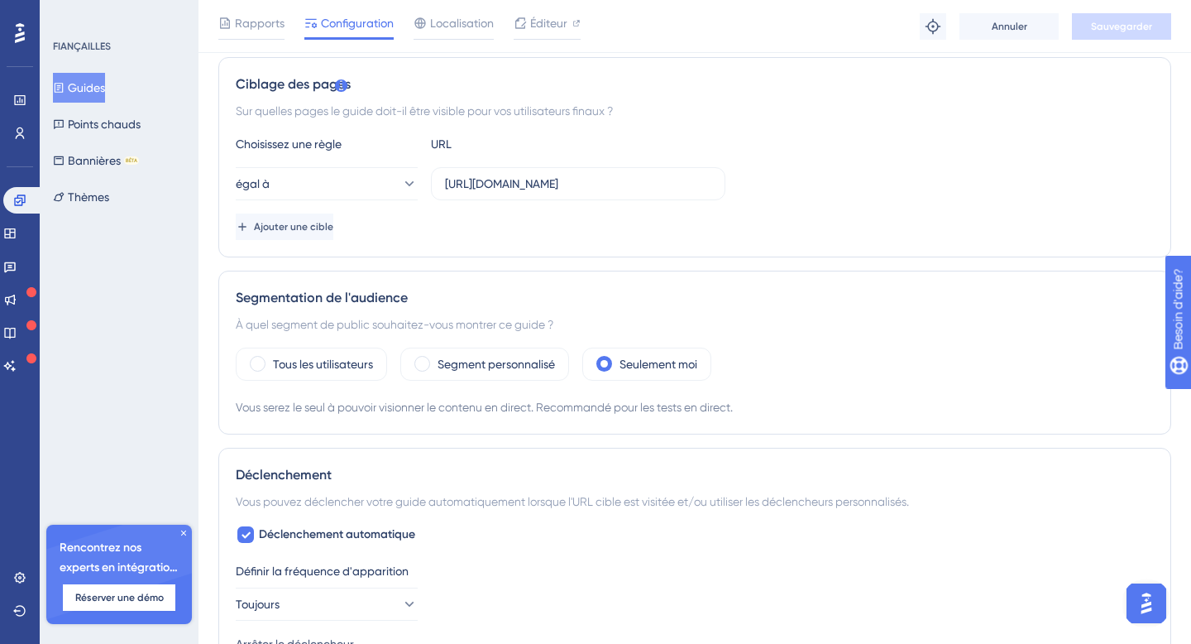
click at [92, 86] on font "Guides" at bounding box center [86, 87] width 37 height 13
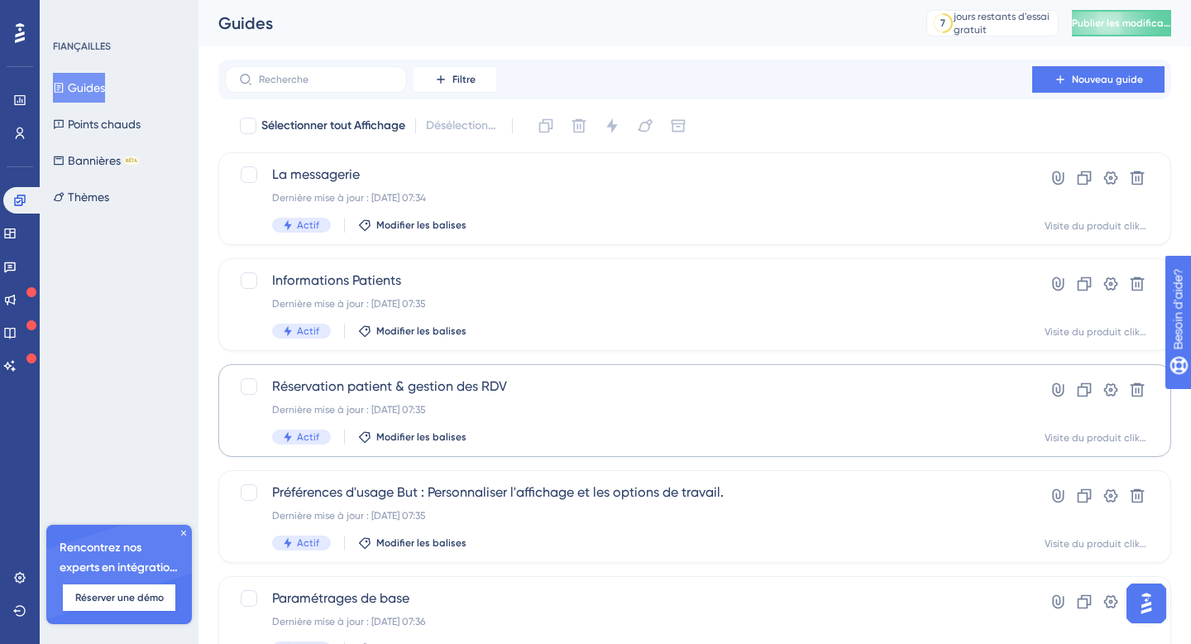
scroll to position [78, 0]
